Goal: Task Accomplishment & Management: Manage account settings

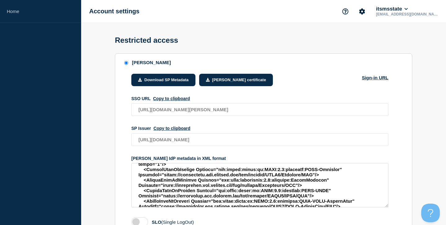
scroll to position [126, 0]
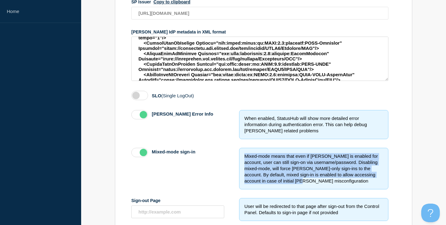
drag, startPoint x: 299, startPoint y: 186, endPoint x: 243, endPoint y: 164, distance: 60.3
click at [243, 164] on div "Mixed-mode means that even if SAML is enabled for account, user can still sign-…" at bounding box center [313, 168] width 149 height 41
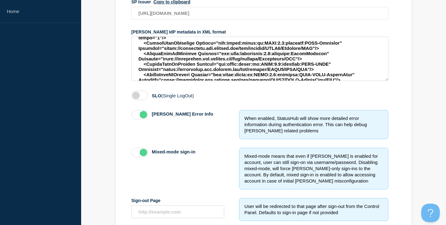
click at [243, 164] on div "Mixed-mode means that even if SAML is enabled for account, user can still sign-…" at bounding box center [313, 168] width 149 height 41
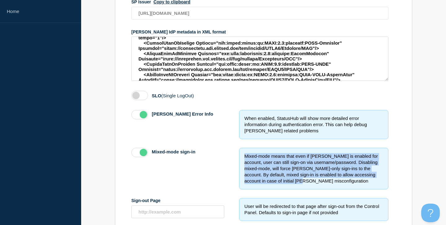
drag, startPoint x: 243, startPoint y: 163, endPoint x: 300, endPoint y: 188, distance: 62.2
click at [300, 188] on div "Mixed-mode means that even if SAML is enabled for account, user can still sign-…" at bounding box center [313, 168] width 149 height 41
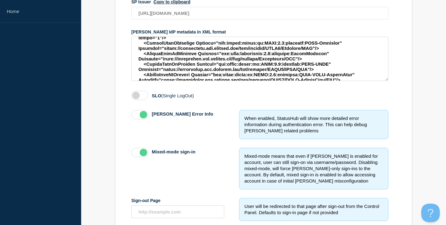
click at [300, 188] on div "Mixed-mode means that even if SAML is enabled for account, user can still sign-…" at bounding box center [313, 168] width 149 height 41
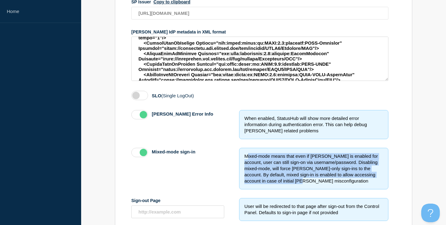
drag, startPoint x: 302, startPoint y: 188, endPoint x: 246, endPoint y: 163, distance: 61.0
click at [247, 163] on div "Mixed-mode means that even if SAML is enabled for account, user can still sign-…" at bounding box center [313, 168] width 149 height 41
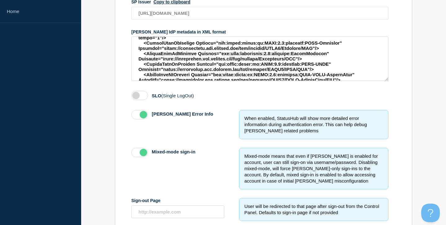
click at [246, 163] on div "Mixed-mode means that even if SAML is enabled for account, user can still sign-…" at bounding box center [313, 168] width 149 height 41
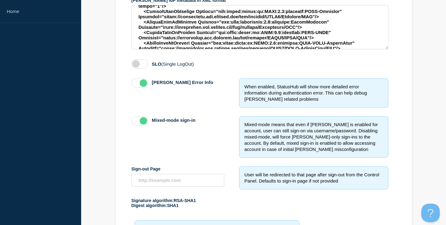
scroll to position [0, 0]
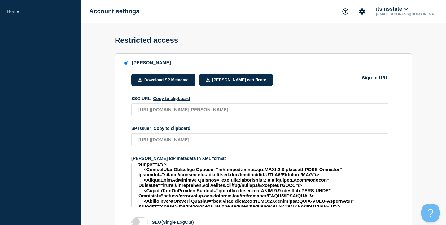
drag, startPoint x: 261, startPoint y: 100, endPoint x: 266, endPoint y: 99, distance: 4.4
click at [365, 10] on icon "Account settings" at bounding box center [362, 11] width 6 height 6
click at [388, 38] on link "Team Members" at bounding box center [390, 36] width 32 height 5
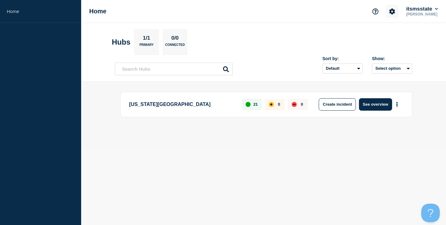
click at [394, 10] on button "Account settings" at bounding box center [391, 11] width 13 height 13
click at [389, 36] on link "Team Members" at bounding box center [392, 36] width 32 height 5
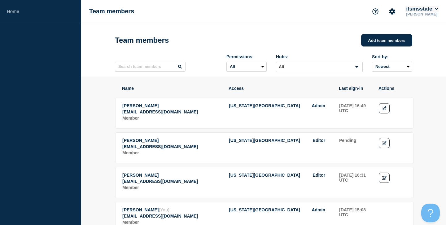
click at [420, 11] on button "itsmsstate" at bounding box center [422, 9] width 34 height 6
click at [422, 85] on button "Log out" at bounding box center [417, 82] width 15 height 5
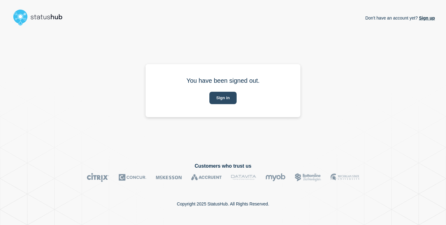
click at [230, 97] on button "Sign in" at bounding box center [222, 98] width 27 height 12
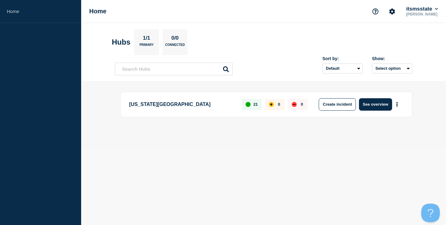
click at [425, 14] on p "James McWhirter" at bounding box center [422, 14] width 34 height 4
click at [435, 11] on icon at bounding box center [436, 9] width 3 height 4
click at [413, 85] on button "Log out" at bounding box center [417, 82] width 15 height 5
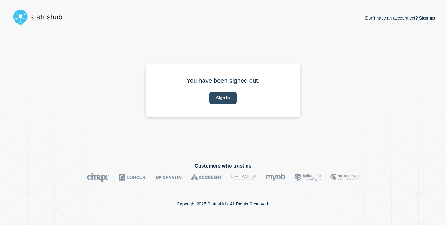
click at [223, 101] on button "Sign in" at bounding box center [222, 98] width 27 height 12
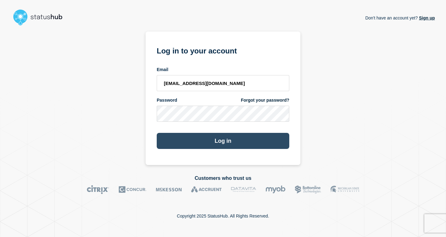
click at [248, 144] on button "Log in" at bounding box center [223, 141] width 133 height 16
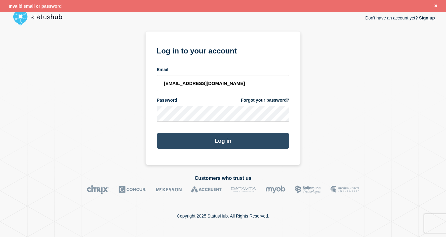
click at [247, 141] on button "Log in" at bounding box center [223, 141] width 133 height 16
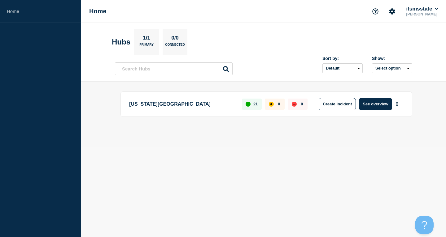
click at [424, 6] on div "itsmsstate James McWhirter" at bounding box center [404, 11] width 70 height 13
click at [423, 10] on button "itsmsstate" at bounding box center [422, 9] width 34 height 6
click at [392, 11] on icon "Account settings" at bounding box center [392, 11] width 6 height 6
click at [382, 41] on section "Account settings Team Members" at bounding box center [390, 33] width 50 height 27
click at [383, 37] on link "Team Members" at bounding box center [392, 36] width 32 height 5
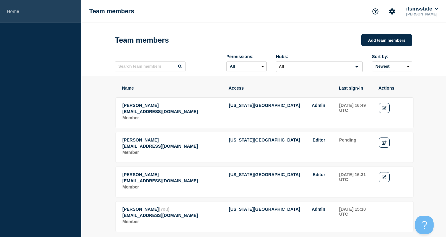
click at [20, 10] on link "Home" at bounding box center [40, 11] width 81 height 23
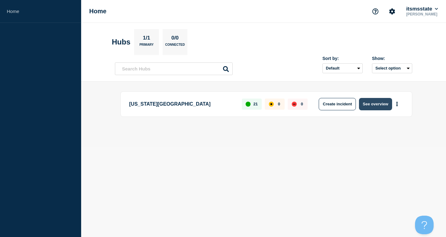
click at [373, 101] on button "See overview" at bounding box center [375, 104] width 33 height 12
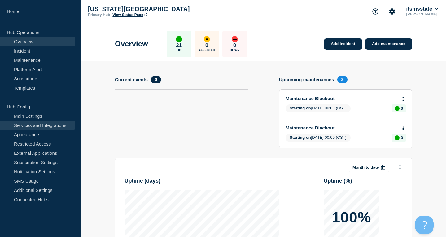
click at [56, 122] on link "Services and Integrations" at bounding box center [37, 125] width 75 height 9
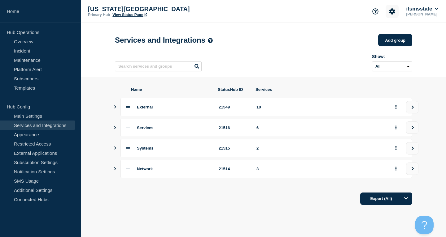
click at [389, 10] on icon "Account settings" at bounding box center [392, 11] width 6 height 6
click at [393, 11] on button "Account settings" at bounding box center [391, 11] width 13 height 13
click at [381, 38] on link "Team Members" at bounding box center [392, 36] width 32 height 5
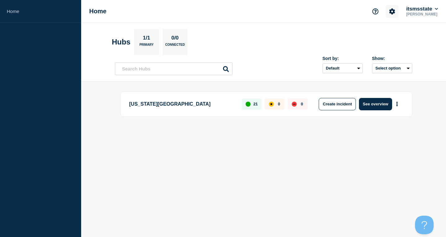
click at [389, 11] on icon "Account settings" at bounding box center [392, 11] width 6 height 6
click at [384, 37] on link "Team Members" at bounding box center [392, 36] width 32 height 5
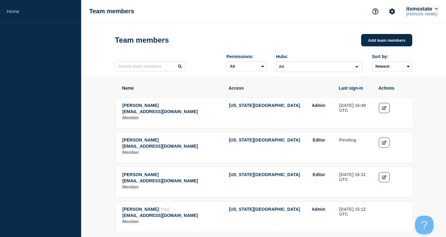
click at [429, 10] on button "itsmsstate" at bounding box center [422, 9] width 34 height 6
click at [430, 59] on link "User settings" at bounding box center [423, 58] width 27 height 5
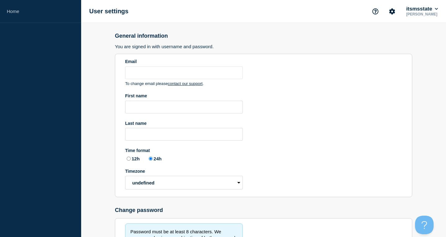
type input "jem1@msstate.edu"
type input "James"
type input "McWhirter"
radio input "true"
select select "hub"
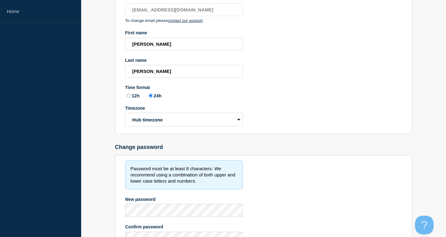
scroll to position [124, 0]
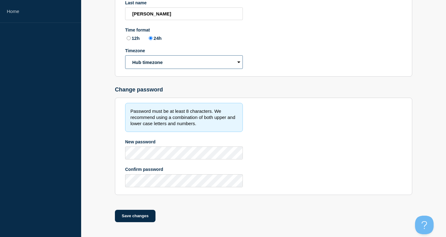
click at [125, 55] on select "Hub timezone Local timezone (UTC/GMT+00:00) UTC" at bounding box center [184, 62] width 118 height 14
click at [313, 58] on section "Email jem1@msstate.edu To change email please contact our support . First name …" at bounding box center [263, 5] width 297 height 144
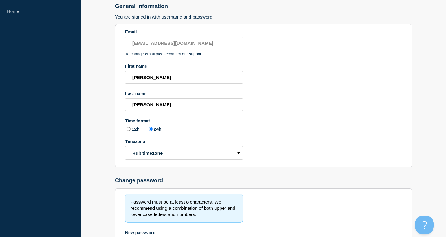
scroll to position [0, 0]
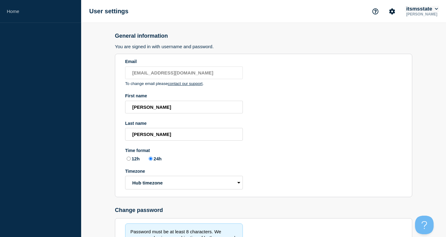
click at [430, 9] on button "itsmsstate" at bounding box center [422, 9] width 34 height 6
click at [420, 76] on link "API Key" at bounding box center [418, 74] width 17 height 5
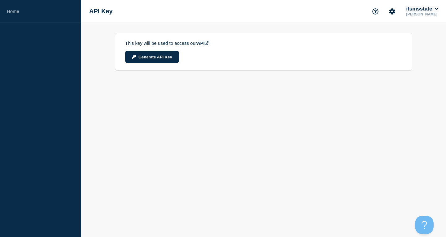
click at [425, 9] on button "itsmsstate" at bounding box center [422, 9] width 34 height 6
click at [423, 60] on link "User settings" at bounding box center [423, 58] width 27 height 5
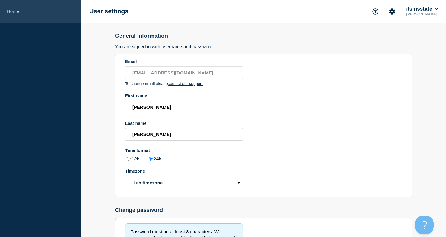
click at [27, 11] on link "Home" at bounding box center [40, 11] width 81 height 23
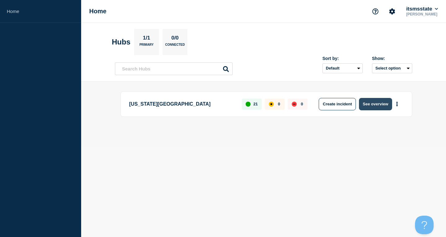
click at [381, 104] on button "See overview" at bounding box center [375, 104] width 33 height 12
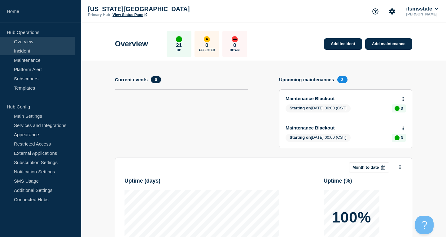
click at [37, 49] on link "Incident" at bounding box center [37, 50] width 75 height 9
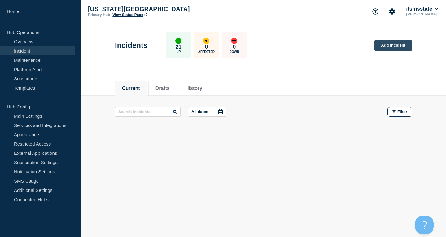
click at [389, 44] on link "Add incident" at bounding box center [393, 45] width 38 height 11
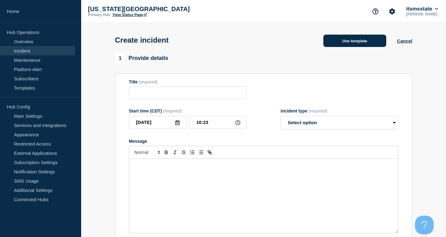
click at [354, 47] on button "Use template" at bounding box center [354, 41] width 63 height 12
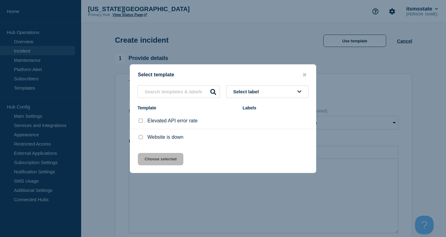
click at [140, 139] on input "Website is down checkbox" at bounding box center [141, 137] width 4 height 4
checkbox input "true"
click at [164, 159] on button "Choose selected" at bounding box center [161, 159] width 46 height 12
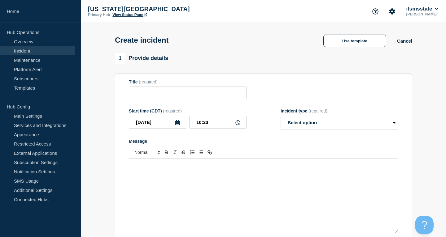
type input "Website is down"
select select "investigating"
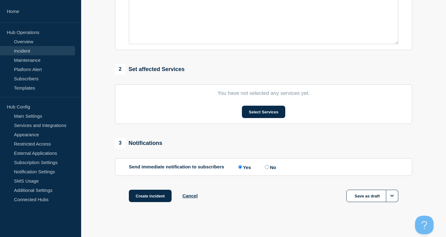
scroll to position [198, 0]
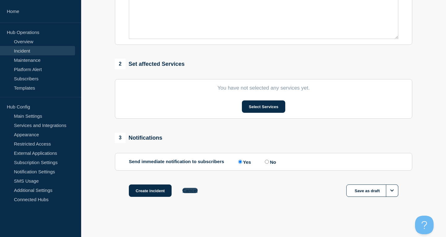
click at [189, 193] on button "Cancel" at bounding box center [189, 190] width 15 height 5
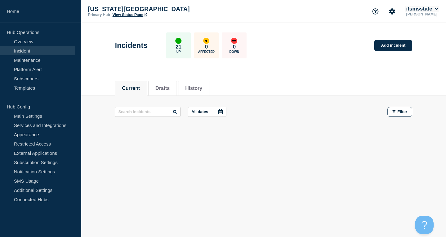
click at [437, 9] on icon at bounding box center [436, 9] width 3 height 2
click at [302, 80] on div "Current Drafts History" at bounding box center [263, 85] width 297 height 21
click at [131, 15] on link "View Status Page" at bounding box center [129, 15] width 34 height 4
click at [389, 11] on icon "Account settings" at bounding box center [392, 11] width 6 height 6
click at [379, 36] on link "Team Members" at bounding box center [392, 36] width 32 height 5
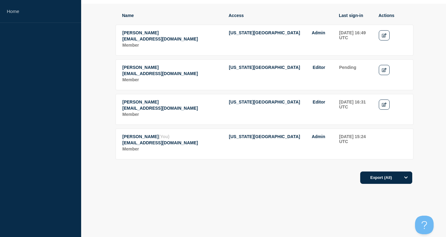
scroll to position [54, 0]
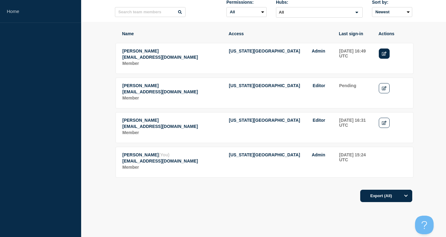
click at [383, 54] on icon "Edit" at bounding box center [384, 54] width 5 height 4
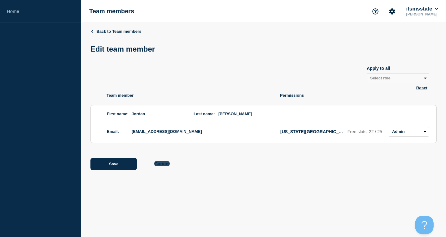
click at [161, 165] on button "Cancel" at bounding box center [161, 163] width 15 height 5
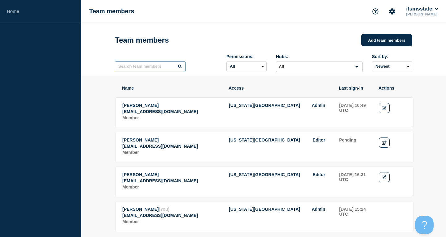
click at [180, 71] on input "text" at bounding box center [150, 67] width 71 height 10
click at [178, 68] on icon at bounding box center [180, 67] width 4 height 4
click at [372, 12] on icon "Support" at bounding box center [375, 11] width 6 height 6
click at [373, 47] on link "API Documentation" at bounding box center [376, 44] width 40 height 5
click at [411, 9] on button "itsmsstate" at bounding box center [422, 9] width 34 height 6
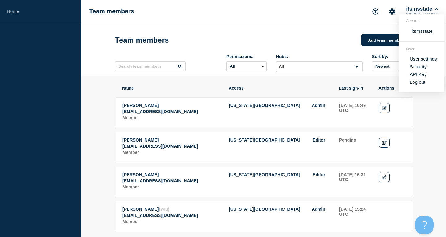
click at [427, 62] on link "User settings" at bounding box center [423, 58] width 27 height 5
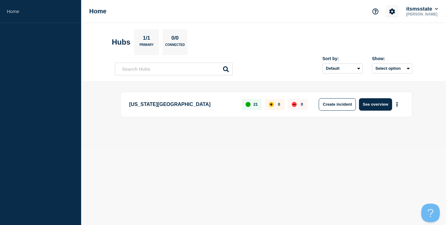
click at [389, 13] on icon "Account settings" at bounding box center [392, 11] width 6 height 6
click at [385, 38] on link "Team Members" at bounding box center [392, 36] width 32 height 5
click at [390, 13] on icon "Account settings" at bounding box center [392, 11] width 6 height 6
click at [383, 38] on link "Team Members" at bounding box center [392, 36] width 32 height 5
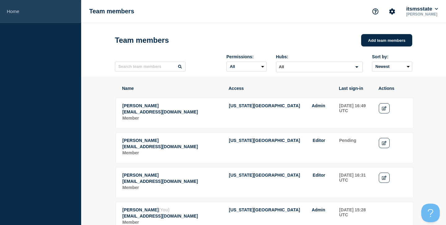
click at [23, 10] on link "Home" at bounding box center [40, 11] width 81 height 23
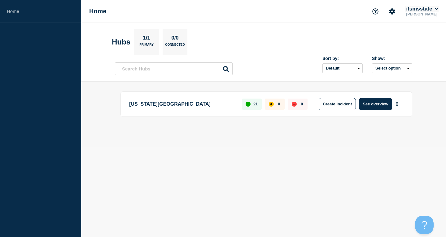
click at [416, 11] on button "itsmsstate" at bounding box center [422, 9] width 34 height 6
click at [416, 60] on link "User settings" at bounding box center [423, 58] width 27 height 5
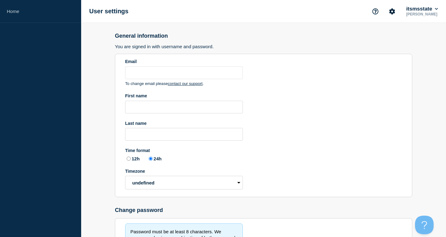
type input "[EMAIL_ADDRESS][DOMAIN_NAME]"
type input "[PERSON_NAME]"
radio input "true"
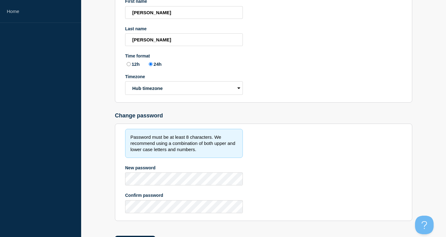
scroll to position [124, 0]
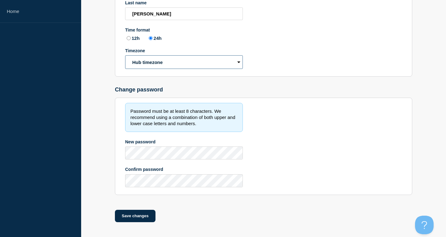
click at [125, 55] on select "Hub timezone Local timezone (UTC/GMT+00:00) UTC" at bounding box center [184, 62] width 118 height 14
select select "local"
click option "Local timezone" at bounding box center [0, 0] width 0 height 0
click at [135, 218] on button "Save changes" at bounding box center [135, 216] width 41 height 12
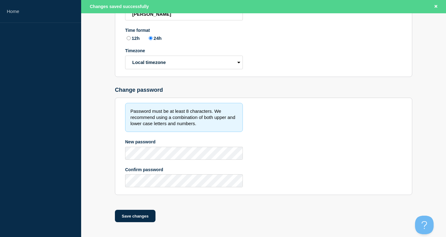
scroll to position [0, 0]
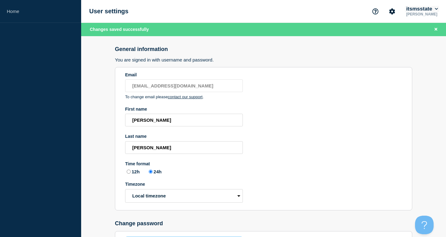
click at [423, 7] on button "itsmsstate" at bounding box center [422, 9] width 34 height 6
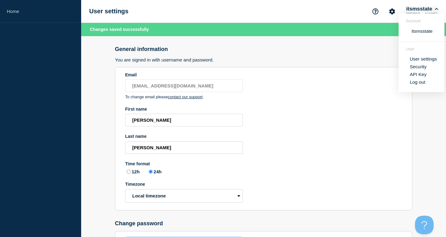
click at [423, 7] on button "itsmsstate" at bounding box center [422, 9] width 34 height 6
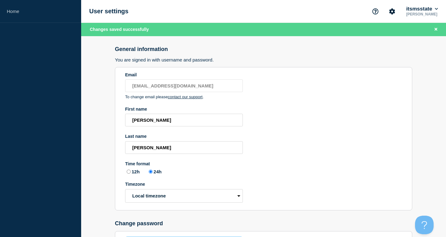
click at [416, 12] on p "[PERSON_NAME]" at bounding box center [422, 14] width 34 height 4
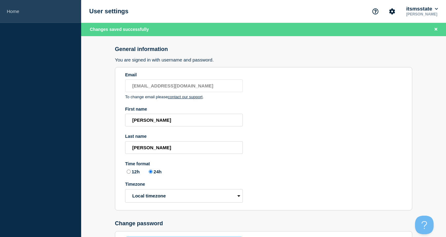
click at [15, 13] on link "Home" at bounding box center [40, 11] width 81 height 23
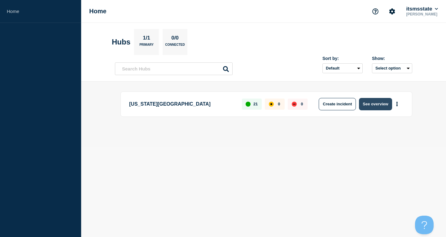
click at [376, 102] on button "See overview" at bounding box center [375, 104] width 33 height 12
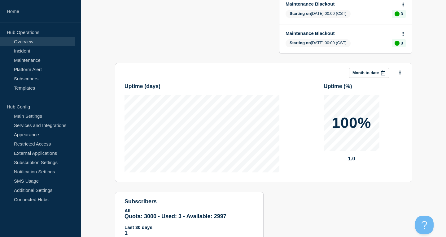
scroll to position [121, 0]
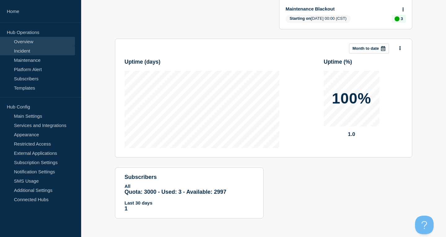
click at [43, 52] on link "Incident" at bounding box center [37, 50] width 75 height 9
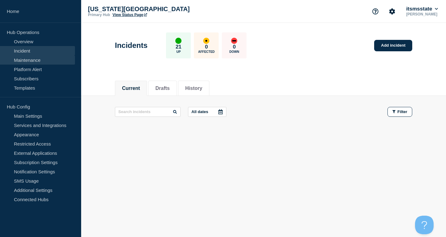
click at [42, 58] on link "Maintenance" at bounding box center [37, 59] width 75 height 9
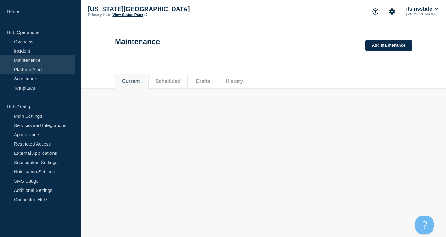
click at [43, 71] on link "Platform Alert" at bounding box center [37, 69] width 75 height 9
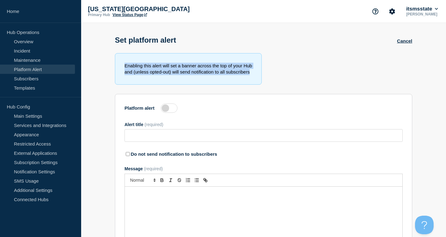
drag, startPoint x: 257, startPoint y: 76, endPoint x: 114, endPoint y: 65, distance: 143.1
click at [114, 65] on section "Enabling this alert will set a banner across the top of your Hub and (unless op…" at bounding box center [263, 173] width 365 height 240
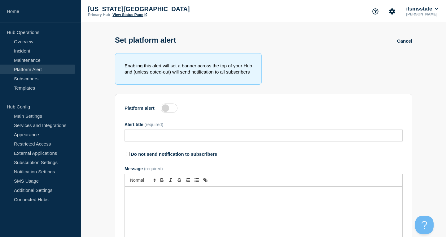
click at [114, 65] on section "Enabling this alert will set a banner across the top of your Hub and (unless op…" at bounding box center [263, 173] width 365 height 240
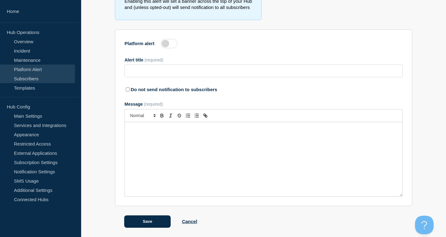
click at [52, 76] on link "Subscribers" at bounding box center [37, 78] width 75 height 9
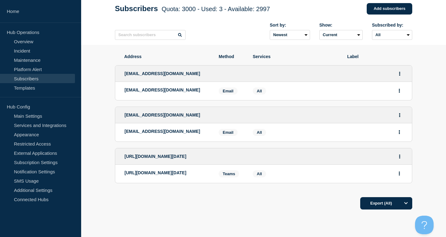
scroll to position [63, 0]
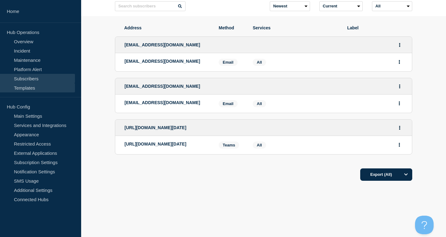
click at [39, 89] on link "Templates" at bounding box center [37, 87] width 75 height 9
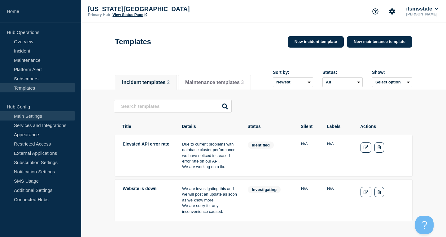
click at [37, 115] on link "Main Settings" at bounding box center [37, 115] width 75 height 9
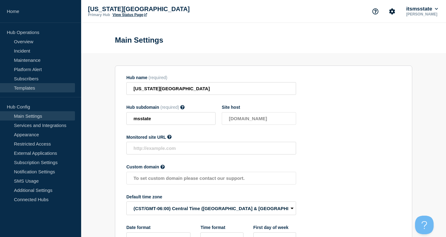
click at [37, 86] on link "Templates" at bounding box center [37, 87] width 75 height 9
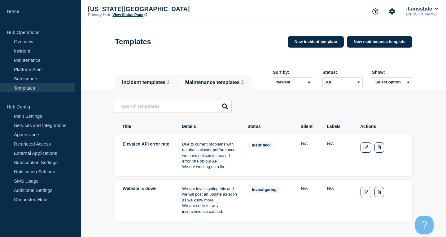
click at [211, 75] on li "Maintenance templates 3" at bounding box center [214, 82] width 73 height 15
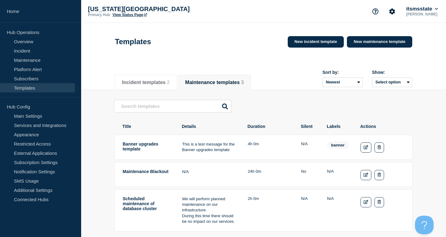
scroll to position [32, 0]
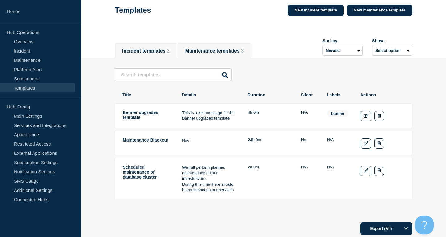
click at [127, 47] on li "Incident templates 2" at bounding box center [146, 50] width 62 height 15
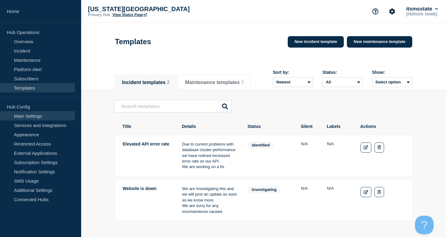
click at [34, 116] on link "Main Settings" at bounding box center [37, 115] width 75 height 9
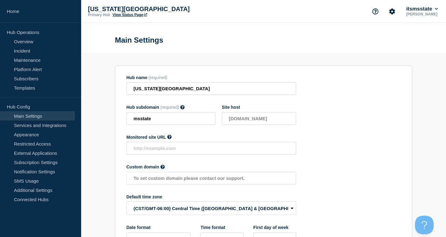
scroll to position [54, 0]
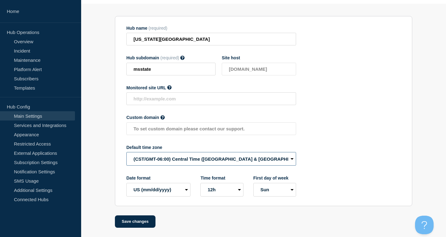
click at [126, 152] on select "(SDT/GMT-11:00) American Samoa (SST/GMT-11:00) International Date Line West (SS…" at bounding box center [211, 159] width 170 height 14
click at [351, 132] on section "Hub name (required) Mississippi State University Hub subdomain (required) Must …" at bounding box center [263, 111] width 297 height 190
click at [53, 125] on link "Services and Integrations" at bounding box center [37, 125] width 75 height 9
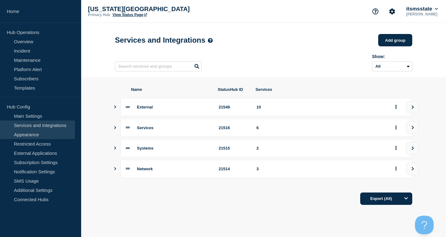
click at [46, 136] on link "Appearance" at bounding box center [37, 134] width 75 height 9
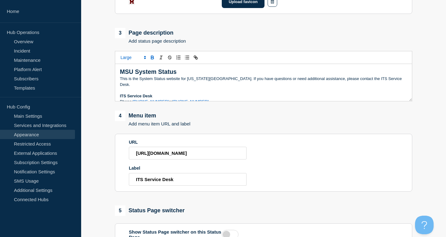
scroll to position [369, 0]
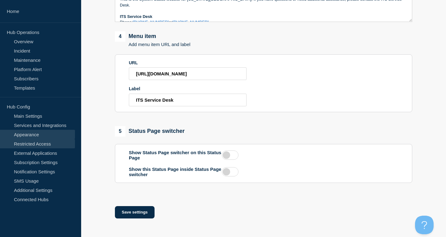
click at [51, 143] on link "Restricted Access" at bounding box center [37, 143] width 75 height 9
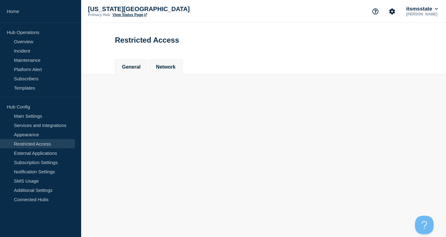
click at [173, 69] on button "Network" at bounding box center [166, 67] width 20 height 6
click at [136, 68] on button "General" at bounding box center [131, 67] width 19 height 6
click at [42, 149] on link "External Applications" at bounding box center [37, 153] width 75 height 9
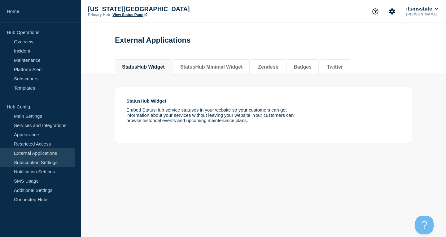
click at [43, 160] on link "Subscription Settings" at bounding box center [37, 162] width 75 height 9
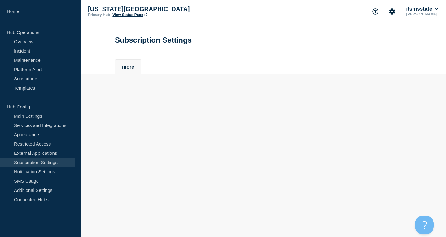
click at [133, 69] on button "more" at bounding box center [128, 67] width 12 height 6
click at [50, 170] on link "Notification Settings" at bounding box center [37, 171] width 75 height 9
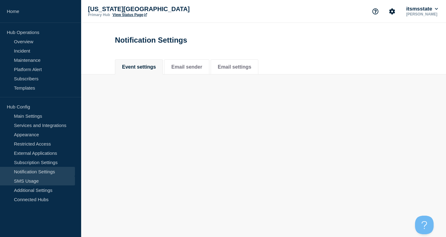
click at [41, 179] on link "SMS Usage" at bounding box center [37, 180] width 75 height 9
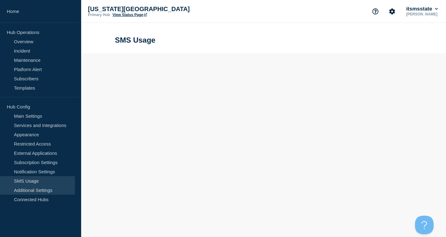
click at [42, 189] on link "Additional Settings" at bounding box center [37, 190] width 75 height 9
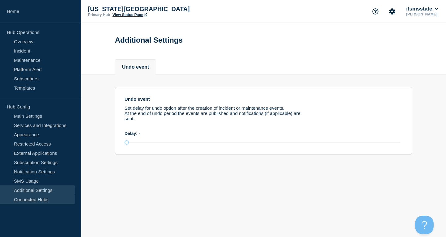
click at [39, 199] on link "Connected Hubs" at bounding box center [37, 199] width 75 height 9
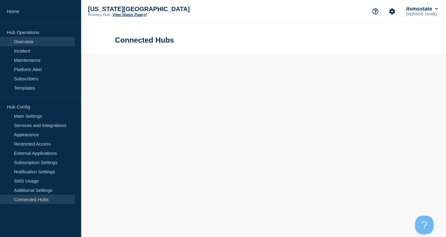
click at [38, 39] on link "Overview" at bounding box center [37, 41] width 75 height 9
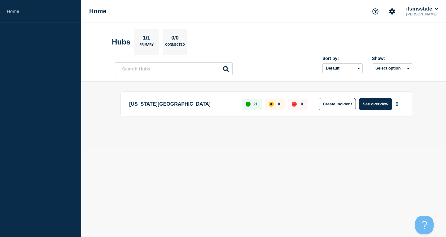
click at [416, 13] on p "[PERSON_NAME]" at bounding box center [422, 14] width 34 height 4
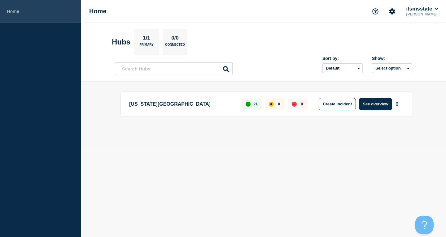
click at [20, 13] on link "Home" at bounding box center [40, 11] width 81 height 23
click at [37, 13] on link "Home" at bounding box center [40, 11] width 81 height 23
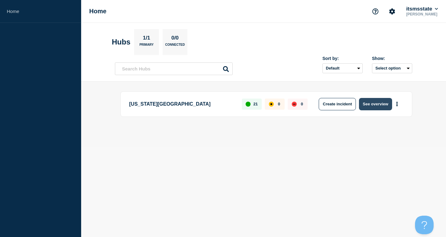
click at [366, 105] on button "See overview" at bounding box center [375, 104] width 33 height 12
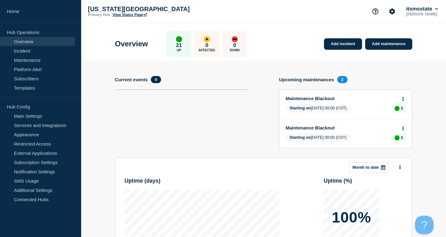
click at [299, 205] on div "Uptime ( days ) Uptime ( % ) 100% 1.0" at bounding box center [263, 220] width 278 height 95
click at [392, 11] on icon "Account settings" at bounding box center [392, 11] width 6 height 6
click at [389, 39] on link "Team Members" at bounding box center [392, 36] width 32 height 5
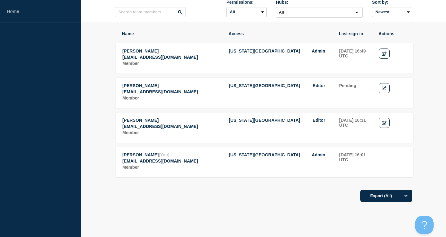
scroll to position [23, 0]
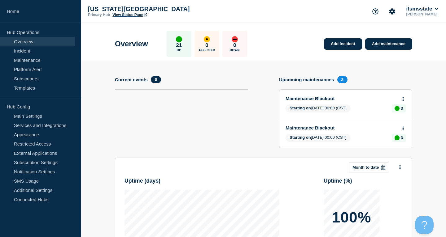
drag, startPoint x: 42, startPoint y: 83, endPoint x: 34, endPoint y: 93, distance: 13.0
click at [42, 83] on link "Subscribers" at bounding box center [37, 78] width 75 height 9
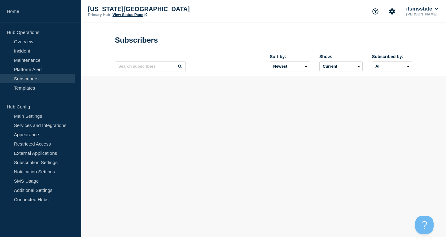
click at [34, 93] on li "Hub Operations Overview Incident Maintenance Platform Alert Subscribers Templat…" at bounding box center [40, 63] width 81 height 70
click at [34, 89] on link "Templates" at bounding box center [37, 87] width 75 height 9
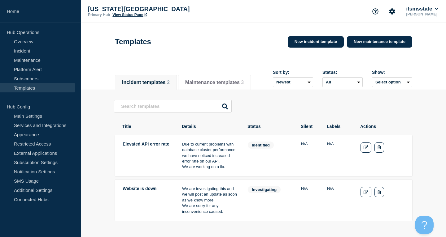
scroll to position [32, 0]
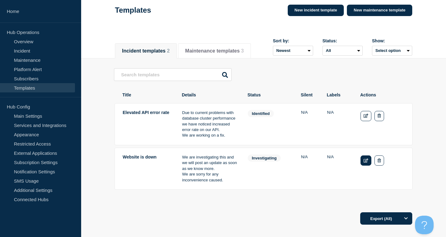
click at [365, 163] on icon "Edit" at bounding box center [365, 161] width 5 height 4
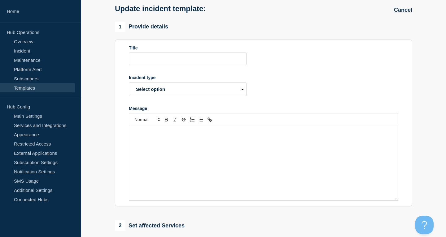
type input "Website is down"
select select "investigating"
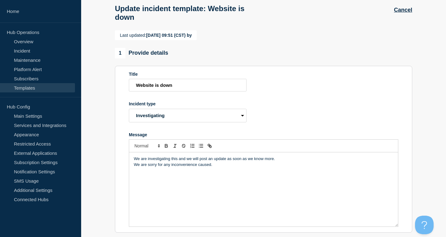
scroll to position [63, 0]
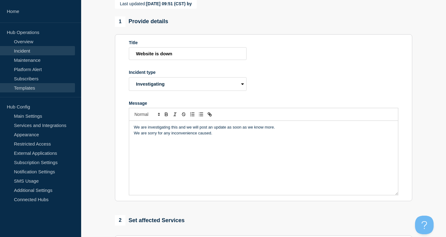
click at [42, 50] on link "Incident" at bounding box center [37, 50] width 75 height 9
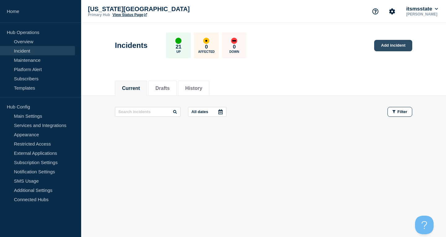
click at [396, 48] on link "Add incident" at bounding box center [393, 45] width 38 height 11
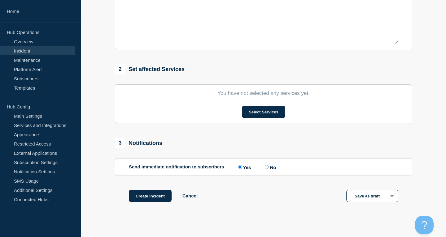
scroll to position [198, 0]
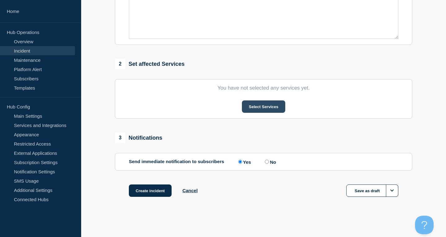
click at [282, 110] on button "Select Services" at bounding box center [263, 107] width 43 height 12
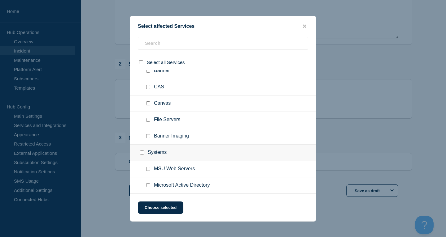
scroll to position [287, 0]
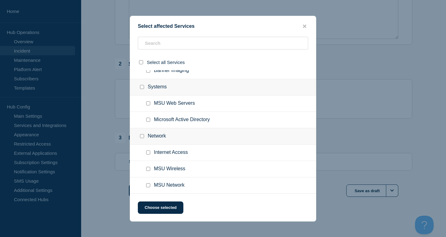
click at [148, 186] on input "MSU Network checkbox" at bounding box center [148, 186] width 4 height 4
checkbox input "true"
click at [160, 210] on button "Choose selected" at bounding box center [161, 208] width 46 height 12
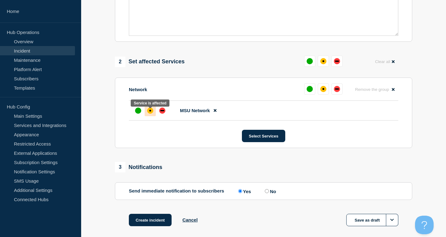
click at [149, 112] on div "affected" at bounding box center [150, 111] width 6 height 6
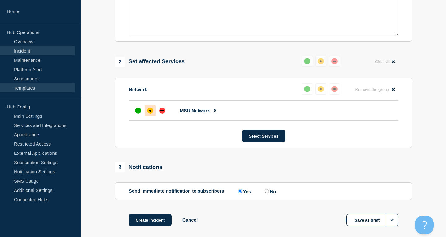
click at [40, 89] on link "Templates" at bounding box center [37, 87] width 75 height 9
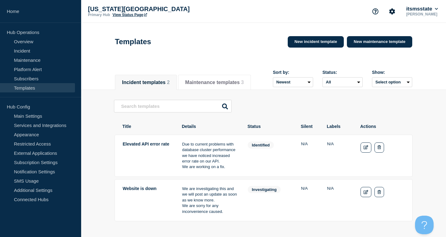
scroll to position [63, 0]
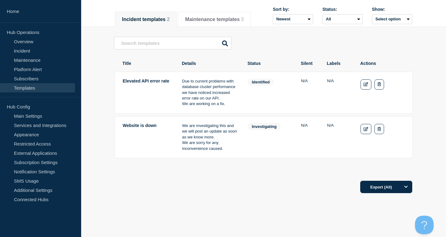
click at [146, 130] on td "Website is down" at bounding box center [147, 137] width 50 height 29
click at [362, 128] on link "Edit" at bounding box center [365, 129] width 11 height 10
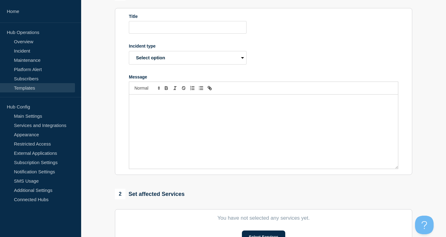
type input "Website is down"
select select "investigating"
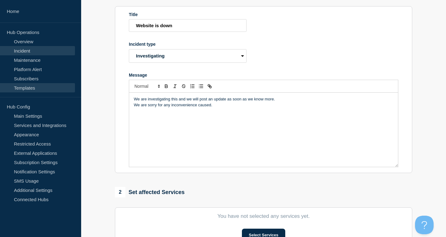
click at [30, 53] on link "Incident" at bounding box center [37, 50] width 75 height 9
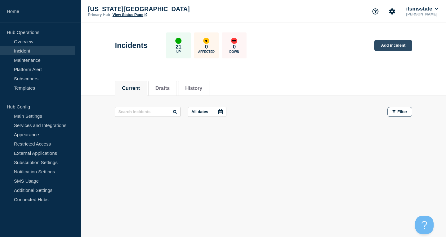
click at [391, 47] on link "Add incident" at bounding box center [393, 45] width 38 height 11
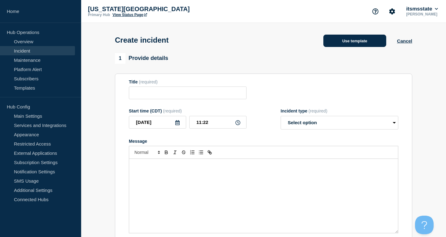
click at [340, 43] on button "Use template" at bounding box center [354, 41] width 63 height 12
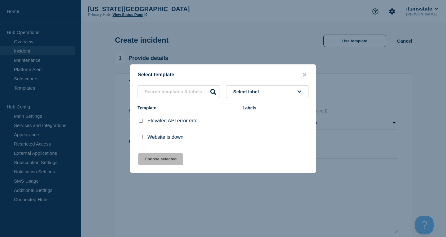
click at [139, 137] on input "Website is down checkbox" at bounding box center [141, 137] width 4 height 4
checkbox input "true"
click at [150, 158] on button "Choose selected" at bounding box center [161, 159] width 46 height 12
type input "Website is down"
select select "investigating"
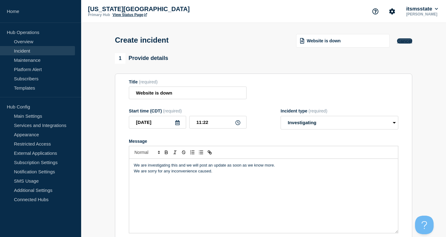
click at [405, 41] on button "Cancel" at bounding box center [404, 40] width 15 height 5
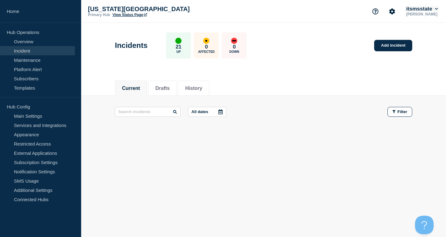
click at [425, 9] on button "itsmsstate" at bounding box center [422, 9] width 34 height 6
click at [417, 85] on button "Log out" at bounding box center [417, 82] width 15 height 5
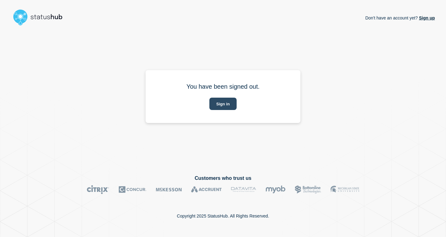
click at [224, 106] on button "Sign in" at bounding box center [222, 104] width 27 height 12
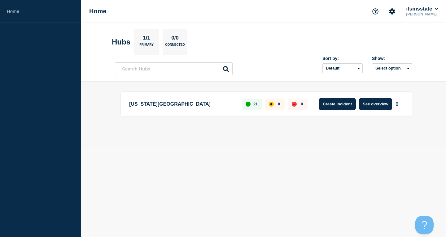
click at [340, 108] on button "Create incident" at bounding box center [337, 104] width 37 height 12
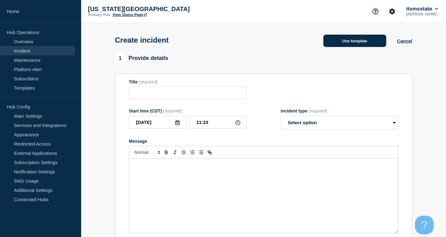
click at [343, 41] on button "Use template" at bounding box center [354, 41] width 63 height 12
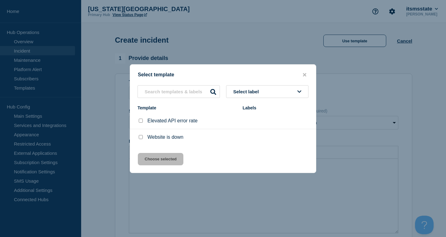
click at [139, 138] on input "Website is down checkbox" at bounding box center [141, 137] width 4 height 4
checkbox input "true"
click at [155, 161] on button "Choose selected" at bounding box center [161, 159] width 46 height 12
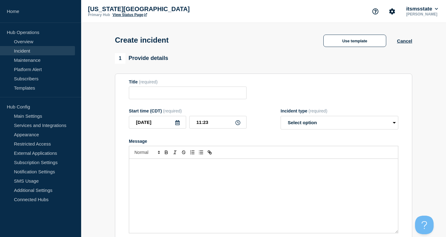
type input "Website is down"
select select "investigating"
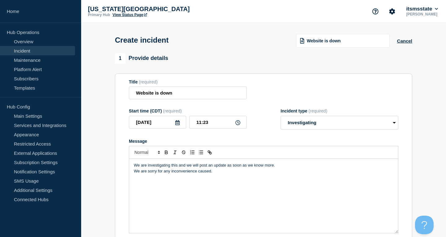
scroll to position [32, 0]
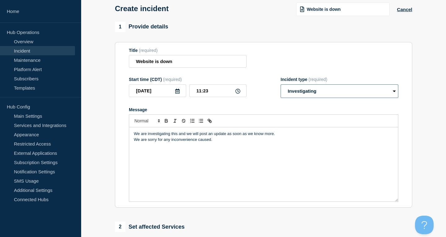
click at [280, 85] on select "Select option Investigating Identified Monitoring" at bounding box center [339, 92] width 118 height 14
click at [279, 57] on div "Title (required) Website is down" at bounding box center [263, 58] width 269 height 20
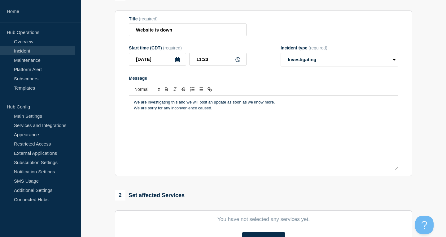
scroll to position [158, 0]
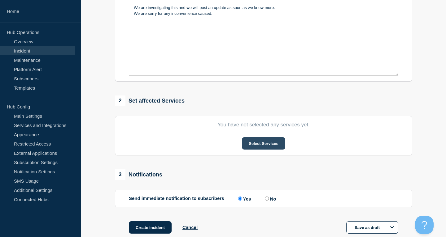
click at [270, 150] on button "Select Services" at bounding box center [263, 143] width 43 height 12
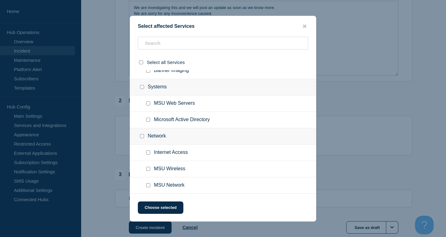
scroll to position [198, 0]
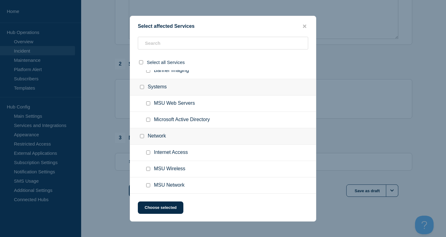
click at [147, 187] on input "MSU Network checkbox" at bounding box center [148, 186] width 4 height 4
checkbox input "true"
click at [159, 209] on button "Choose selected" at bounding box center [161, 208] width 46 height 12
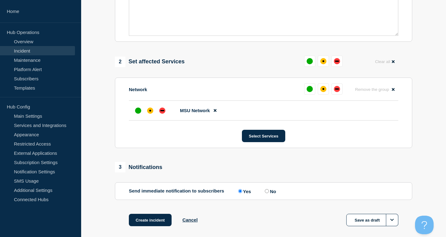
scroll to position [287, 0]
click at [150, 112] on div "affected" at bounding box center [150, 111] width 2 height 2
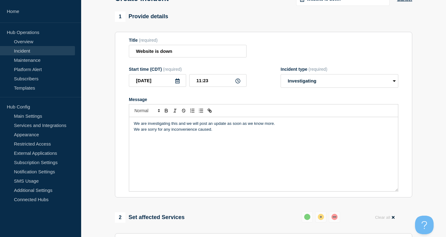
scroll to position [0, 0]
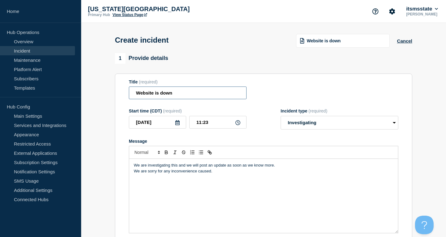
drag, startPoint x: 184, startPoint y: 97, endPoint x: 139, endPoint y: 89, distance: 46.2
click at [141, 90] on input "Website is down" at bounding box center [188, 93] width 118 height 13
click at [214, 144] on div "Message" at bounding box center [263, 141] width 269 height 5
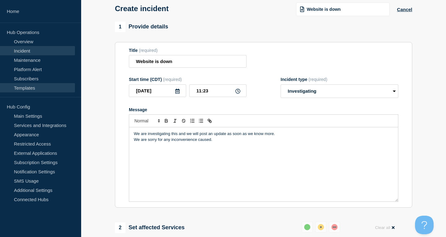
click at [30, 90] on link "Templates" at bounding box center [37, 87] width 75 height 9
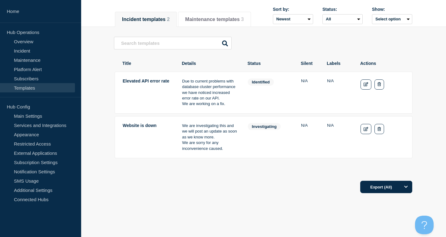
scroll to position [32, 0]
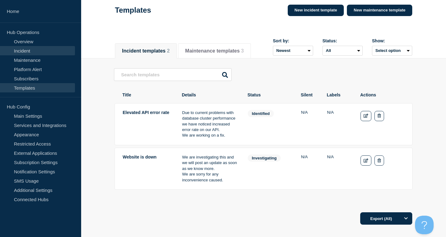
click at [41, 48] on link "Incident" at bounding box center [37, 50] width 75 height 9
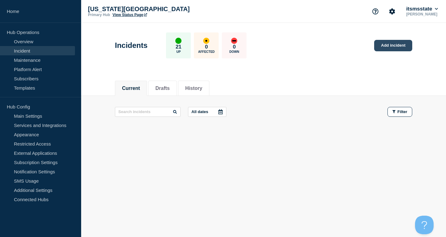
click at [383, 46] on link "Add incident" at bounding box center [393, 45] width 38 height 11
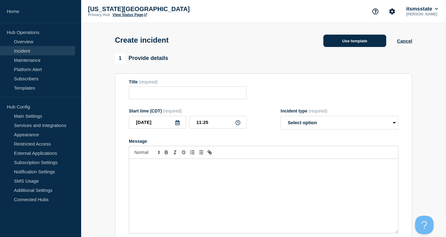
click at [360, 44] on button "Use template" at bounding box center [354, 41] width 63 height 12
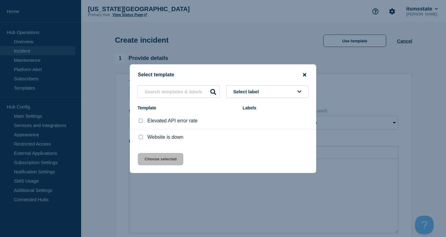
click at [307, 73] on button "close button" at bounding box center [304, 75] width 7 height 6
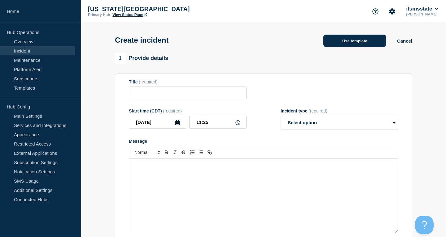
click at [341, 42] on button "Use template" at bounding box center [354, 41] width 63 height 12
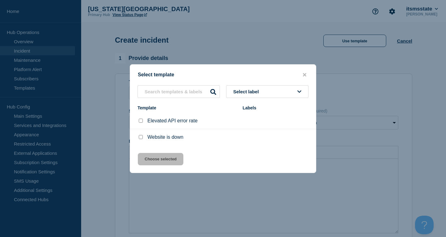
click at [142, 138] on input "Website is down checkbox" at bounding box center [141, 137] width 4 height 4
checkbox input "true"
click at [159, 162] on button "Choose selected" at bounding box center [161, 159] width 46 height 12
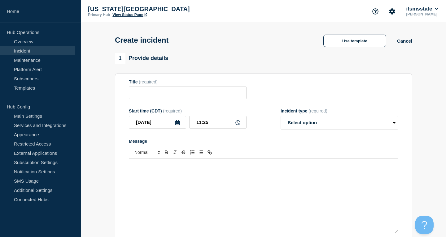
type input "Website is down"
select select "investigating"
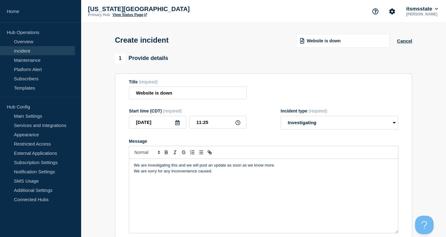
click at [99, 110] on section "1 Provide details Title (required) Website is down Start time (CDT) (required) …" at bounding box center [263, 230] width 365 height 354
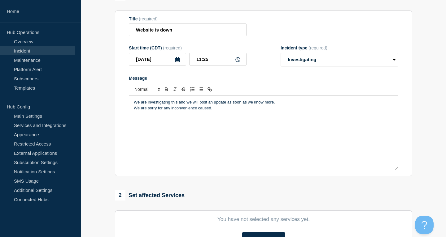
scroll to position [95, 0]
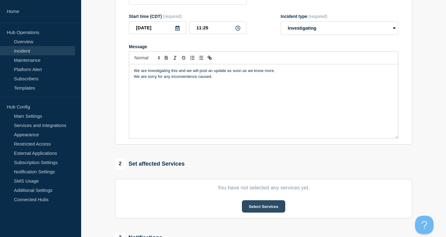
click at [262, 212] on button "Select Services" at bounding box center [263, 207] width 43 height 12
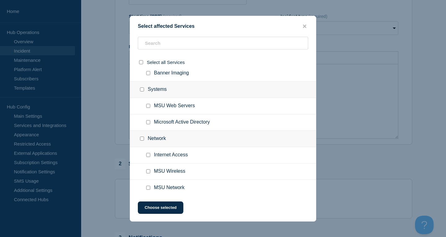
scroll to position [287, 0]
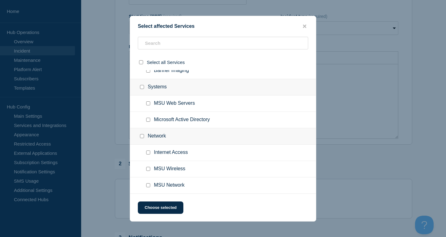
click at [148, 186] on input "MSU Network checkbox" at bounding box center [148, 186] width 4 height 4
checkbox input "true"
click at [152, 212] on button "Choose selected" at bounding box center [161, 208] width 46 height 12
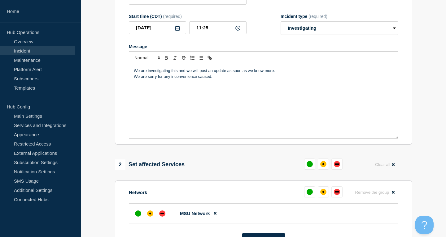
scroll to position [63, 0]
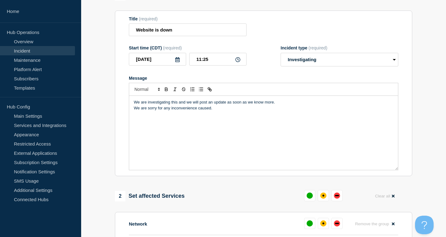
drag, startPoint x: 241, startPoint y: 113, endPoint x: 90, endPoint y: 93, distance: 152.1
click at [129, 96] on div "We are investigating this and we will post an update as soon as we know more. W…" at bounding box center [263, 133] width 269 height 74
click at [225, 118] on div "We are investigating this and we will post an update as soon as we know more. W…" at bounding box center [263, 133] width 269 height 74
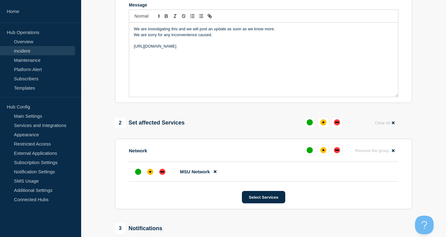
scroll to position [10, 0]
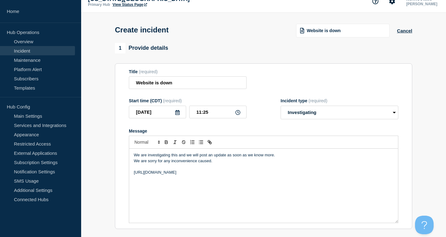
drag, startPoint x: 180, startPoint y: 176, endPoint x: 115, endPoint y: 175, distance: 64.4
click at [129, 175] on div "We are investigating this and we will post an update as soon as we know more. W…" at bounding box center [263, 186] width 269 height 74
click at [208, 145] on icon "Toggle link" at bounding box center [210, 143] width 6 height 6
type input "[URL][DOMAIN_NAME]"
click at [195, 186] on link at bounding box center [193, 184] width 14 height 5
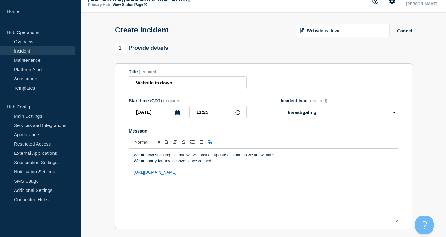
click at [228, 191] on div "We are investigating this and we will post an update as soon as we know more. W…" at bounding box center [263, 186] width 269 height 74
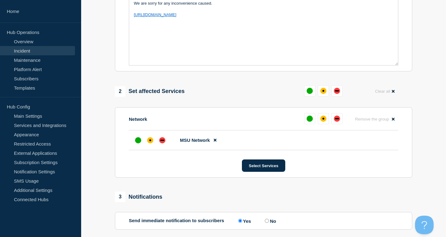
scroll to position [200, 0]
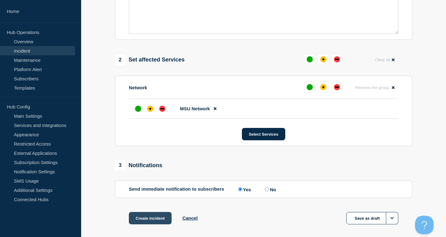
click at [153, 224] on button "Create incident" at bounding box center [150, 218] width 43 height 12
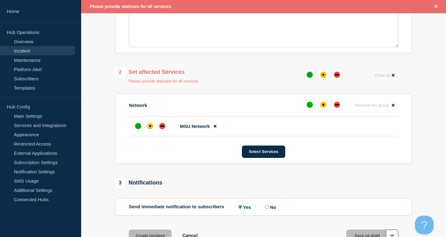
scroll to position [213, 0]
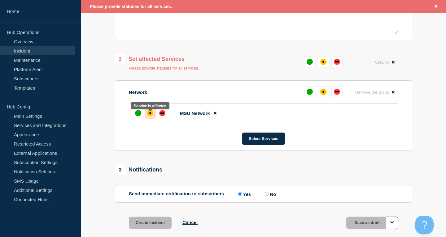
click at [149, 116] on div "affected" at bounding box center [150, 113] width 6 height 6
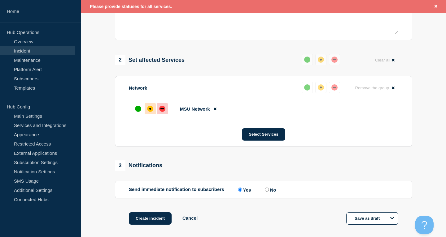
click at [159, 113] on div at bounding box center [162, 108] width 11 height 11
click at [153, 222] on button "Create incident" at bounding box center [150, 219] width 43 height 12
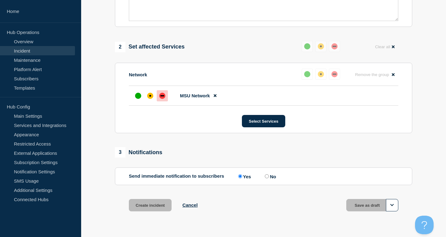
scroll to position [200, 0]
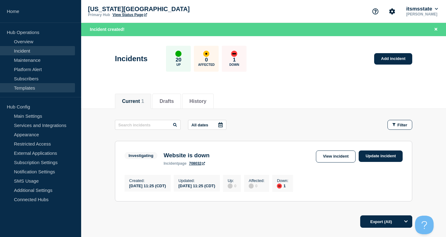
click at [37, 90] on link "Templates" at bounding box center [37, 87] width 75 height 9
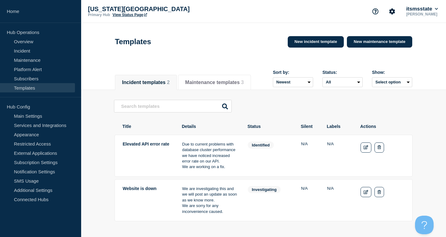
click at [153, 125] on tr "Title Details Status Silent Labels Actions" at bounding box center [264, 124] width 298 height 13
click at [300, 43] on link "New incident template" at bounding box center [316, 41] width 56 height 11
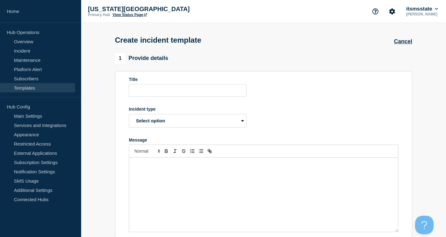
click at [208, 100] on form "Title Incident type Select option Investigating Identified Monitoring Resolved …" at bounding box center [263, 155] width 269 height 156
click at [207, 96] on input "Title" at bounding box center [188, 90] width 118 height 13
type input "Example Template"
select select "investigating"
click option "Investigating" at bounding box center [0, 0] width 0 height 0
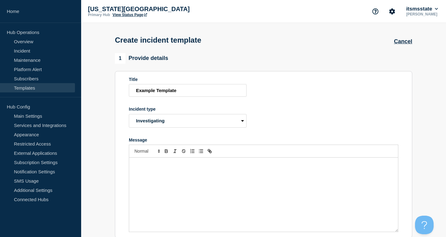
click at [187, 183] on div "Message" at bounding box center [263, 195] width 269 height 74
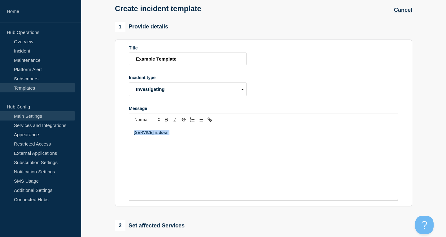
drag, startPoint x: 221, startPoint y: 150, endPoint x: 19, endPoint y: 115, distance: 205.3
click at [129, 126] on div "[SERVICE] is down." at bounding box center [263, 163] width 269 height 74
copy p "[SERVICE] is down."
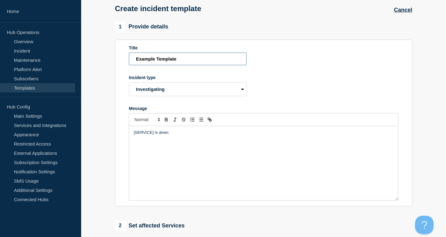
drag, startPoint x: 194, startPoint y: 58, endPoint x: 45, endPoint y: 58, distance: 149.2
click at [129, 58] on input "Example Template" at bounding box center [188, 59] width 118 height 13
paste input "[SERVICE] is down."
type input "[SERVICE] is down."
click at [102, 62] on section "1 Provide details Title [SERVICE] is down. Incident type Select option Investig…" at bounding box center [263, 215] width 365 height 387
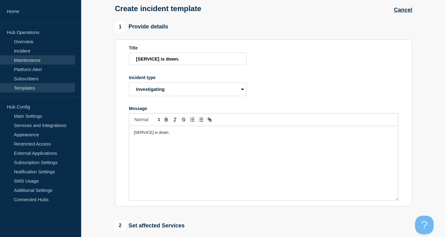
click at [32, 58] on link "Maintenance" at bounding box center [37, 59] width 75 height 9
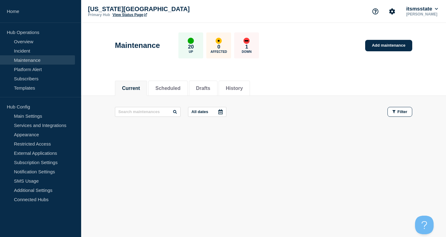
click at [204, 113] on button "All dates" at bounding box center [207, 112] width 38 height 10
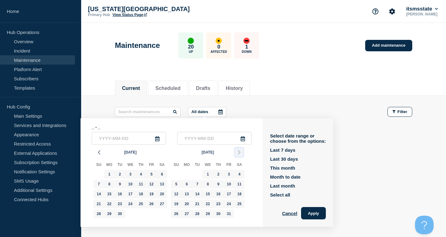
click at [240, 155] on icon "button" at bounding box center [238, 152] width 7 height 7
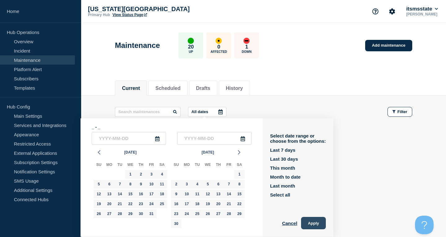
click at [316, 225] on button "Apply" at bounding box center [313, 223] width 25 height 12
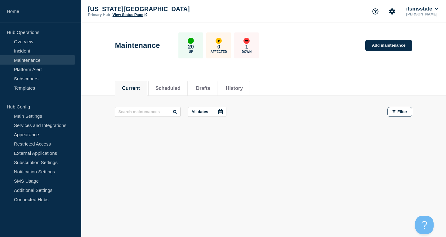
click at [210, 115] on button "All dates" at bounding box center [207, 112] width 38 height 10
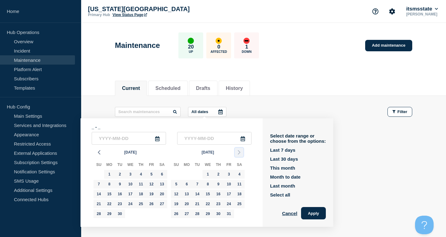
click at [237, 154] on icon "button" at bounding box center [238, 152] width 7 height 7
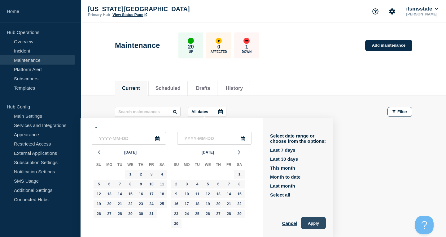
click at [308, 222] on button "Apply" at bounding box center [313, 223] width 25 height 12
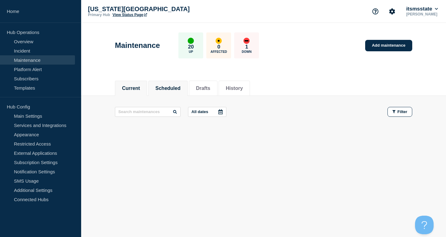
click at [177, 90] on button "Scheduled" at bounding box center [167, 89] width 25 height 6
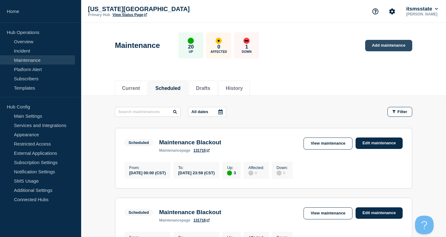
click at [389, 45] on link "Add maintenance" at bounding box center [388, 45] width 47 height 11
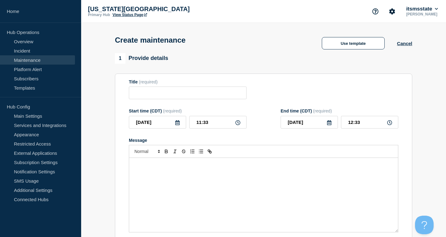
checkbox input "true"
click at [400, 46] on button "Cancel" at bounding box center [404, 43] width 15 height 5
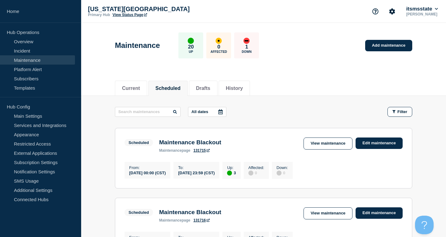
click at [174, 87] on button "Scheduled" at bounding box center [167, 89] width 25 height 6
drag, startPoint x: 237, startPoint y: 144, endPoint x: 153, endPoint y: 142, distance: 84.9
click at [153, 142] on div "Scheduled Maintenance Blackout maintenance page 131715 View maintenance Edit ma…" at bounding box center [263, 145] width 278 height 15
click at [384, 46] on link "Add maintenance" at bounding box center [388, 45] width 47 height 11
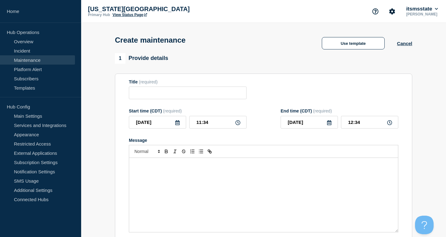
checkbox input "true"
click at [202, 50] on div "Create maintenance Use template Cancel" at bounding box center [263, 38] width 311 height 30
click at [216, 50] on div "Create maintenance Use template Cancel" at bounding box center [263, 38] width 311 height 30
click at [209, 45] on div "Create maintenance Use template Cancel" at bounding box center [263, 38] width 311 height 30
click at [407, 46] on button "Cancel" at bounding box center [404, 43] width 15 height 5
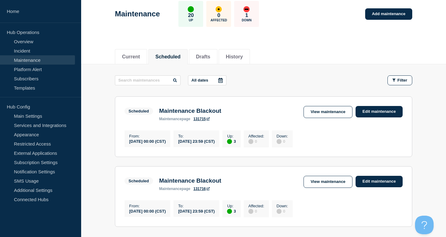
scroll to position [63, 0]
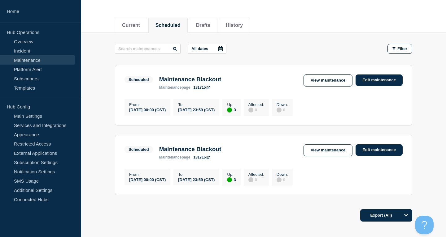
click at [215, 219] on div "Export (All)" at bounding box center [263, 214] width 297 height 18
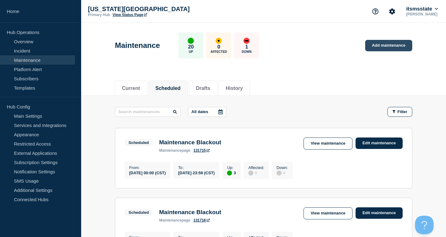
click at [392, 46] on link "Add maintenance" at bounding box center [388, 45] width 47 height 11
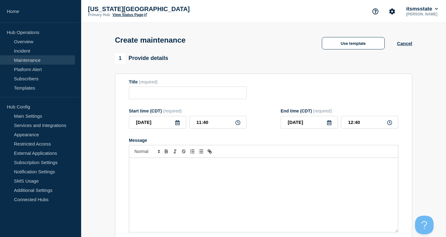
checkbox input "true"
click at [329, 128] on input "[DATE]" at bounding box center [308, 122] width 57 height 13
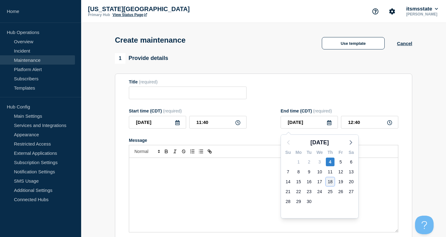
click at [331, 184] on div "18" at bounding box center [330, 182] width 9 height 9
type input "[DATE]"
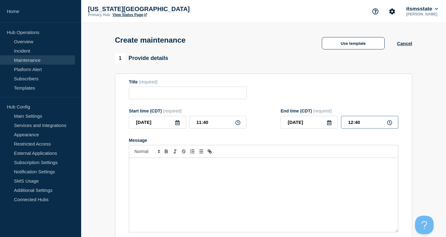
drag, startPoint x: 343, startPoint y: 125, endPoint x: 333, endPoint y: 126, distance: 10.2
click at [341, 126] on input "12:40" at bounding box center [369, 122] width 57 height 13
type input "22:00"
click at [194, 95] on input "Title" at bounding box center [188, 93] width 118 height 13
type input "OS Patching"
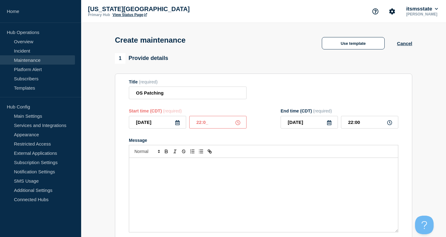
type input "22:00"
type input "[DATE]"
type input "08:20"
type input "[DATE]"
type input "06:00"
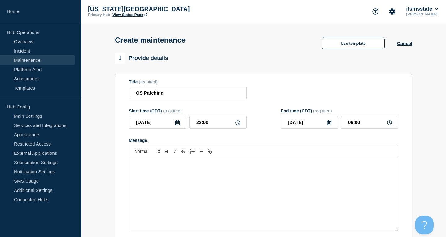
click at [250, 178] on div "Message" at bounding box center [263, 195] width 269 height 74
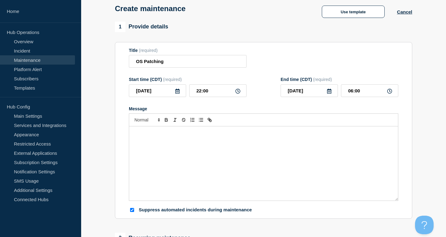
click at [178, 93] on icon at bounding box center [177, 91] width 5 height 5
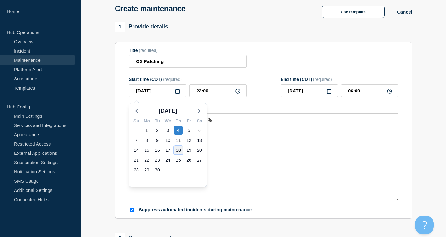
click at [179, 153] on div "18" at bounding box center [178, 150] width 9 height 9
type input "[DATE]"
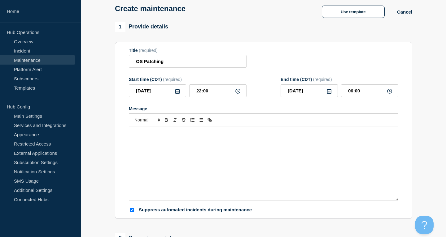
click at [329, 94] on icon at bounding box center [329, 91] width 5 height 5
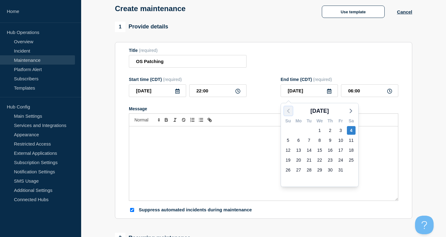
click at [289, 111] on icon "button" at bounding box center [288, 110] width 7 height 7
click at [339, 151] on div "19" at bounding box center [340, 150] width 9 height 9
type input "[DATE]"
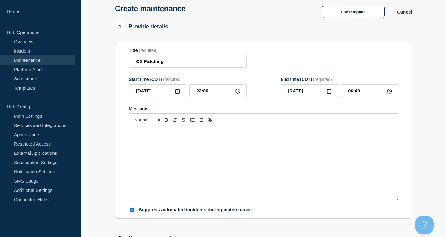
click at [316, 161] on div "Message" at bounding box center [263, 164] width 269 height 74
click at [302, 160] on div "Message" at bounding box center [263, 164] width 269 height 74
drag, startPoint x: 159, startPoint y: 61, endPoint x: 86, endPoint y: 46, distance: 74.6
click at [129, 57] on input "OS Patching" at bounding box center [188, 61] width 118 height 13
type input "Server Patching"
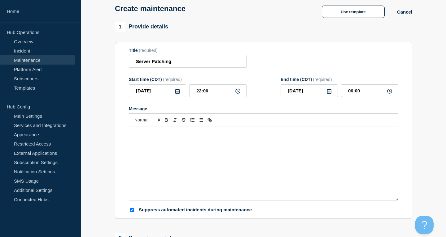
click at [93, 119] on section "1 Provide details Title (required) Server Patching Start time (CDT) (required) …" at bounding box center [263, 237] width 365 height 430
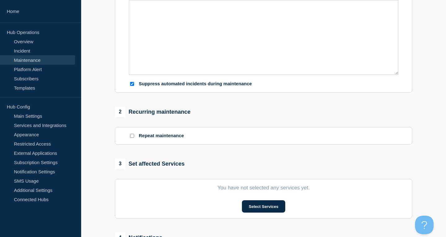
scroll to position [189, 0]
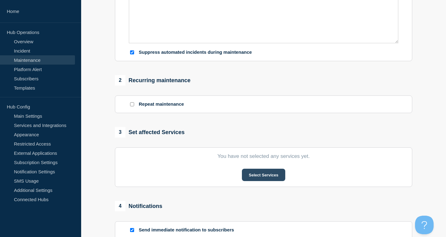
click at [266, 180] on button "Select Services" at bounding box center [263, 175] width 43 height 12
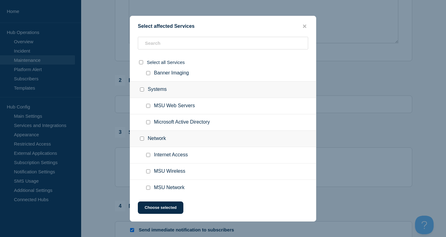
scroll to position [287, 0]
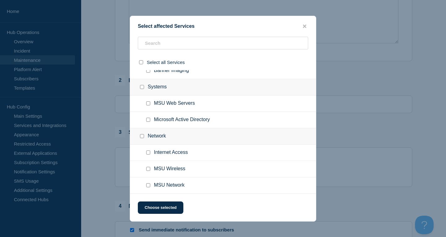
click at [149, 120] on input "Microsoft Active Directory checkbox" at bounding box center [148, 120] width 4 height 4
checkbox input "true"
click at [149, 104] on input "MSU Web Servers checkbox" at bounding box center [148, 104] width 4 height 4
checkbox input "true"
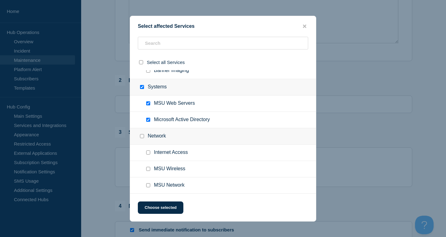
scroll to position [224, 0]
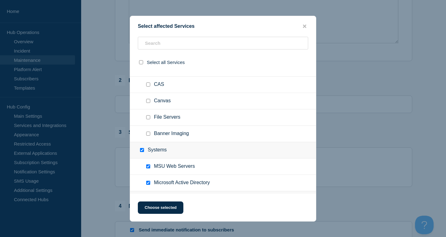
click at [148, 136] on input "Banner Imaging checkbox" at bounding box center [148, 134] width 4 height 4
checkbox input "true"
click at [149, 119] on input "File Servers checkbox" at bounding box center [148, 117] width 4 height 4
checkbox input "true"
click at [148, 102] on input "Canvas checkbox" at bounding box center [148, 101] width 4 height 4
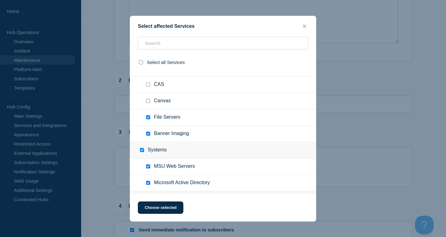
checkbox input "true"
click at [147, 86] on input "CAS checkbox" at bounding box center [148, 85] width 4 height 4
checkbox input "true"
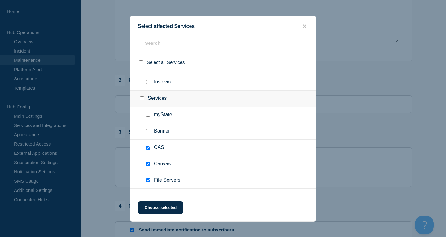
click at [147, 133] on input "Banner checkbox" at bounding box center [148, 131] width 4 height 4
checkbox input "true"
click at [148, 117] on input "myState checkbox" at bounding box center [148, 115] width 4 height 4
checkbox input "true"
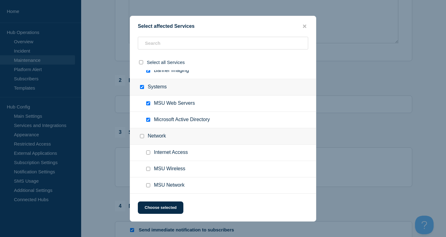
scroll to position [221, 0]
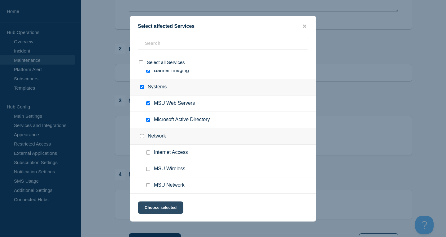
click at [172, 209] on button "Choose selected" at bounding box center [161, 208] width 46 height 12
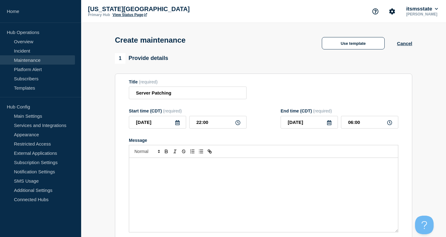
scroll to position [32, 0]
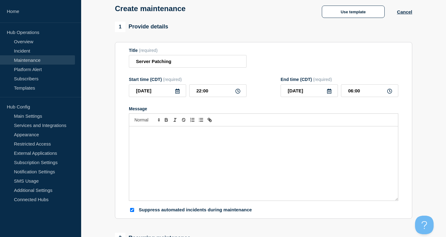
click at [272, 151] on div "Message" at bounding box center [263, 164] width 269 height 74
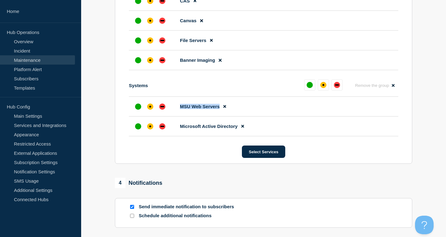
scroll to position [316, 0]
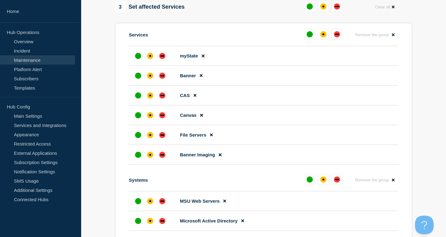
drag, startPoint x: 252, startPoint y: 131, endPoint x: 177, endPoint y: 56, distance: 106.8
click at [177, 56] on ul "Services Remove the group Remove myState Banner CAS Canvas File Servers Banner …" at bounding box center [263, 130] width 269 height 202
copy span "m"
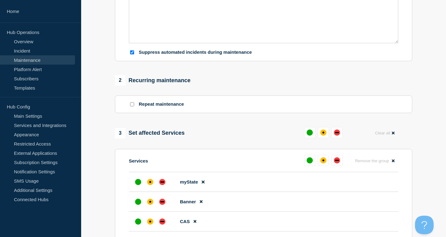
scroll to position [63, 0]
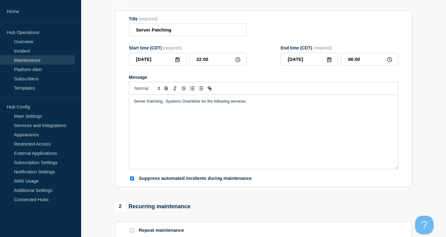
click at [265, 127] on div "Server Patching. Systems Downtime for the following services:" at bounding box center [263, 132] width 269 height 74
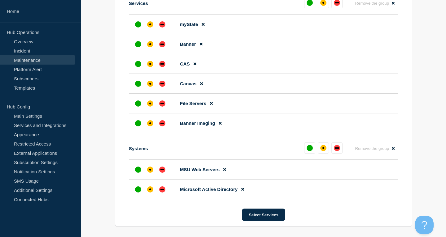
scroll to position [284, 0]
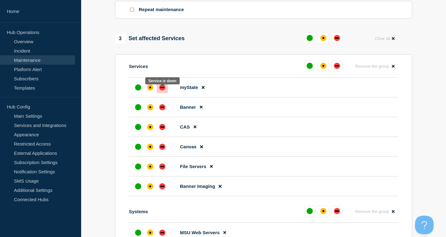
click at [163, 91] on div "down" at bounding box center [162, 88] width 6 height 6
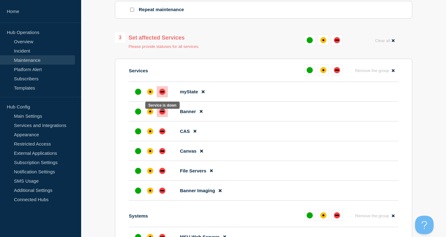
click at [163, 115] on div "down" at bounding box center [162, 112] width 6 height 6
click at [162, 135] on div "down" at bounding box center [162, 131] width 6 height 6
click at [163, 154] on div "down" at bounding box center [162, 151] width 6 height 6
drag, startPoint x: 161, startPoint y: 179, endPoint x: 166, endPoint y: 194, distance: 16.0
click at [161, 174] on div "down" at bounding box center [162, 171] width 6 height 6
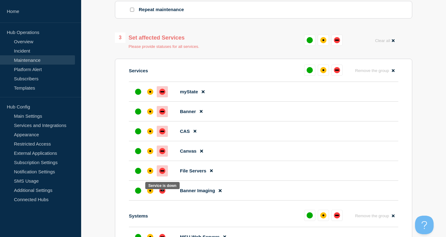
drag, startPoint x: 163, startPoint y: 199, endPoint x: 175, endPoint y: 189, distance: 15.6
click at [163, 194] on div "down" at bounding box center [162, 191] width 6 height 6
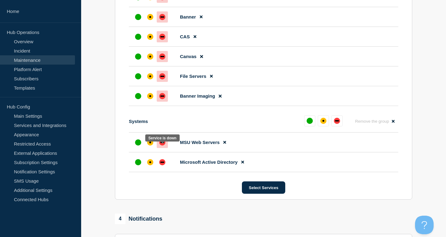
click at [161, 146] on div at bounding box center [162, 142] width 11 height 11
click at [161, 163] on div "down" at bounding box center [162, 162] width 4 height 1
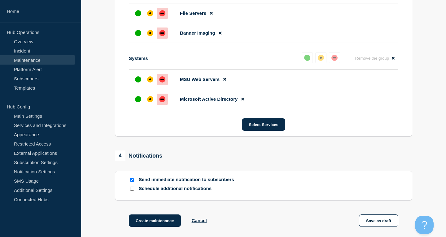
scroll to position [469, 0]
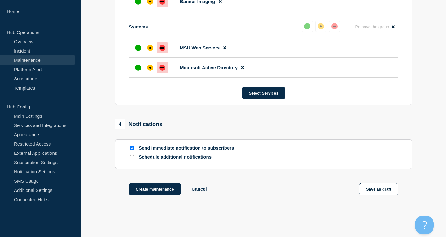
click at [133, 150] on input "Send immediate notification to subscribers" at bounding box center [132, 148] width 4 height 4
checkbox input "false"
drag, startPoint x: 168, startPoint y: 197, endPoint x: 184, endPoint y: 195, distance: 15.9
click at [167, 196] on button "Create maintenance" at bounding box center [155, 189] width 52 height 12
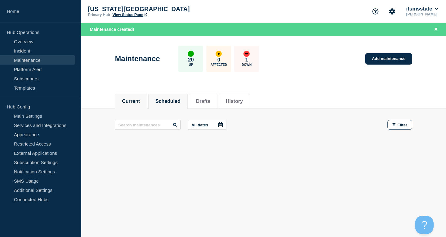
click at [180, 102] on button "Scheduled" at bounding box center [167, 102] width 25 height 6
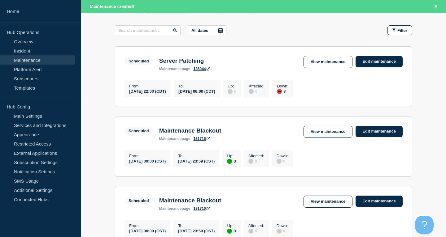
scroll to position [32, 0]
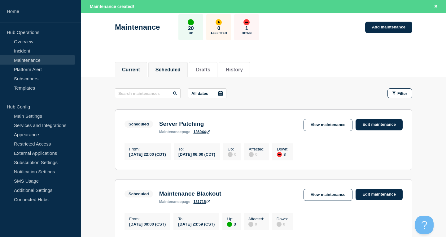
click at [131, 69] on button "Current" at bounding box center [131, 70] width 18 height 6
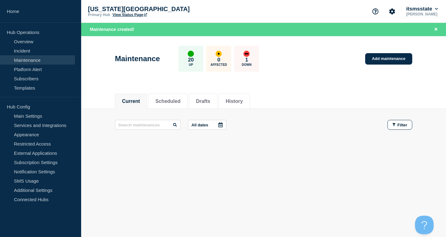
click at [383, 50] on div "Maintenance 20 Up 0 Affected 1 Down Add maintenance" at bounding box center [263, 57] width 311 height 38
click at [383, 59] on link "Add maintenance" at bounding box center [388, 58] width 47 height 11
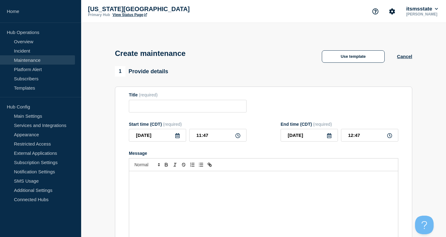
checkbox input "true"
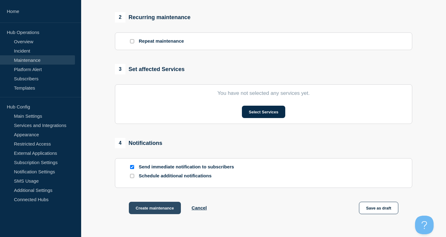
scroll to position [305, 0]
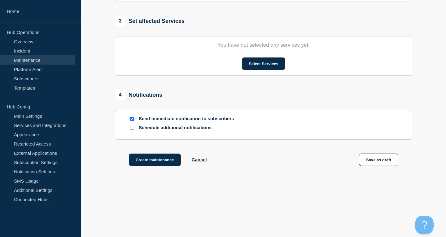
click at [132, 126] on div at bounding box center [132, 128] width 6 height 6
click at [133, 129] on input "Schedule additional notifications" at bounding box center [132, 128] width 4 height 4
checkbox input "true"
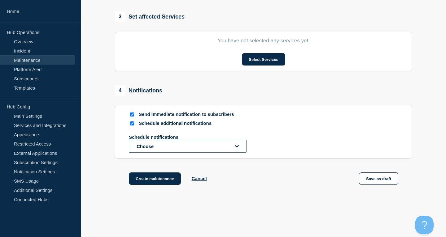
click at [209, 153] on button "Choose" at bounding box center [188, 146] width 118 height 13
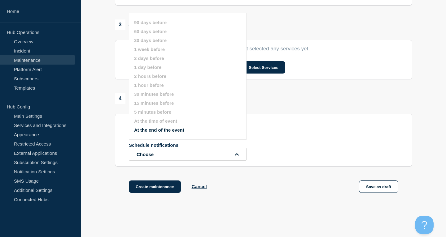
scroll to position [266, 0]
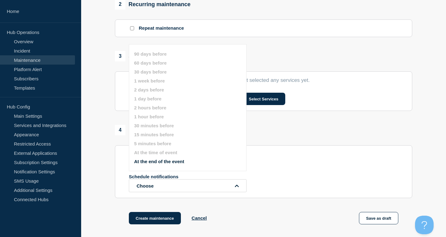
click at [285, 141] on div "4 Notifications Send immediate notification to subscribers Schedule additional …" at bounding box center [263, 161] width 297 height 73
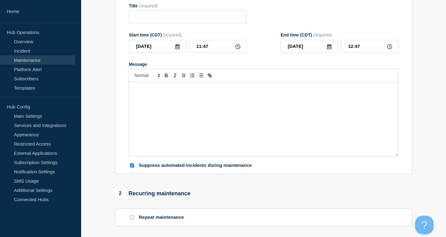
scroll to position [0, 0]
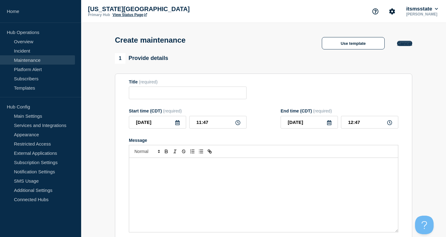
click at [403, 44] on button "Cancel" at bounding box center [404, 43] width 15 height 5
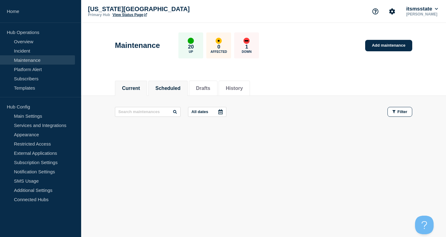
click at [167, 91] on button "Scheduled" at bounding box center [167, 89] width 25 height 6
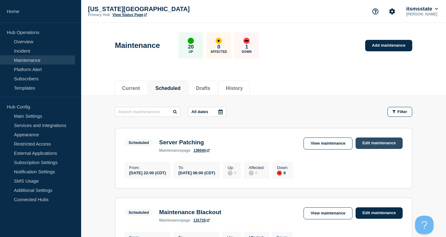
click at [380, 144] on link "Edit maintenance" at bounding box center [378, 143] width 47 height 11
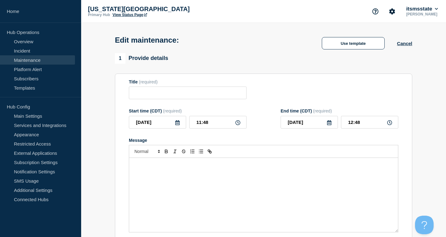
type input "Server Patching"
type input "[DATE]"
type input "22:00"
type input "[DATE]"
type input "06:00"
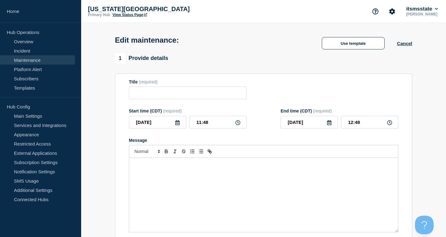
checkbox input "true"
checkbox input "false"
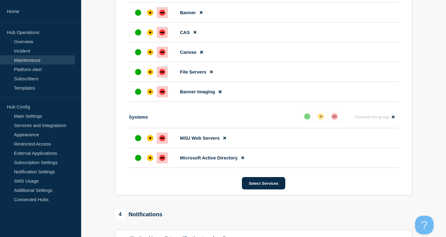
scroll to position [476, 0]
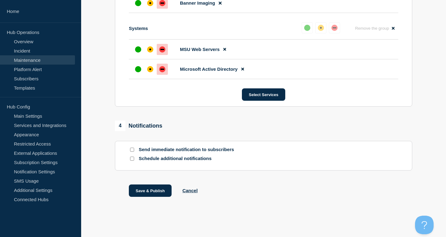
click at [132, 159] on input "Schedule additional notifications" at bounding box center [132, 159] width 4 height 4
checkbox input "true"
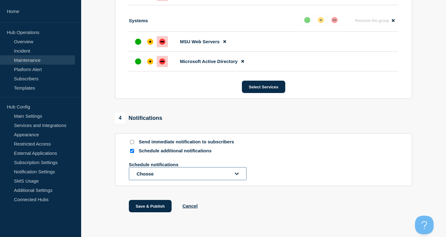
click at [192, 180] on button "Choose" at bounding box center [188, 173] width 118 height 13
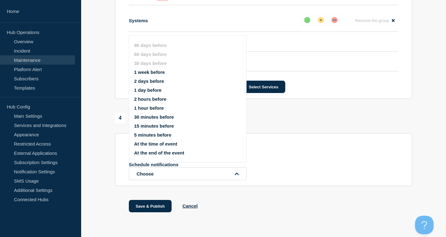
click at [153, 138] on button "5 minutes before" at bounding box center [152, 135] width 37 height 5
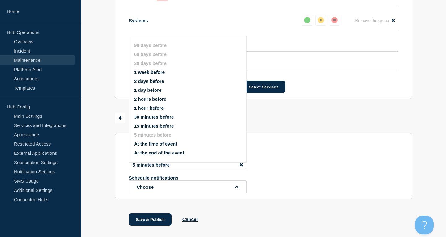
click at [160, 129] on button "15 minutes before" at bounding box center [154, 126] width 40 height 5
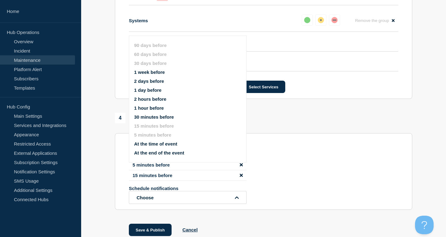
click at [164, 118] on button "30 minutes before" at bounding box center [154, 117] width 40 height 5
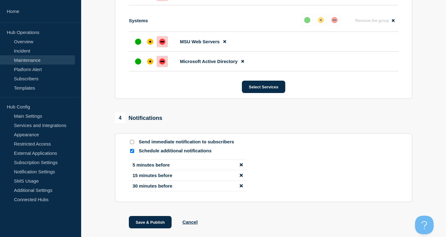
scroll to position [507, 0]
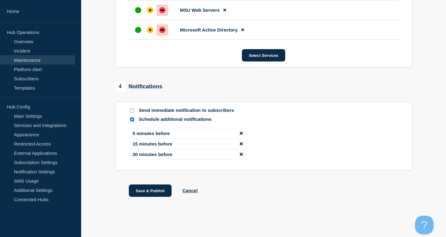
click at [241, 135] on icon "disable notification 5 minutes before" at bounding box center [241, 133] width 3 height 3
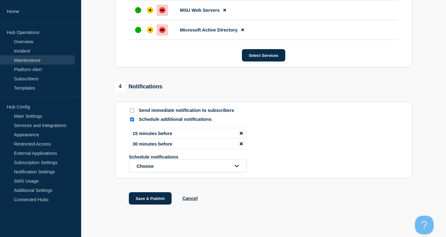
click at [241, 135] on icon "disable notification 15 minutes before" at bounding box center [241, 133] width 3 height 3
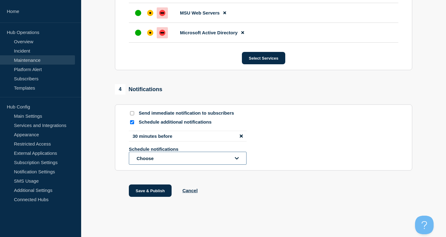
click at [223, 165] on button "Choose" at bounding box center [188, 158] width 118 height 13
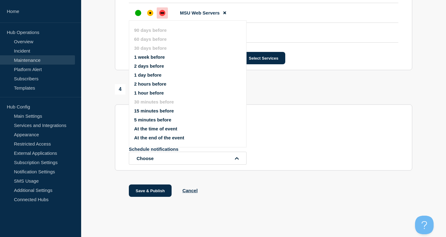
click at [173, 85] on li "2 hours before" at bounding box center [193, 83] width 118 height 5
click at [143, 85] on button "2 hours before" at bounding box center [150, 83] width 32 height 5
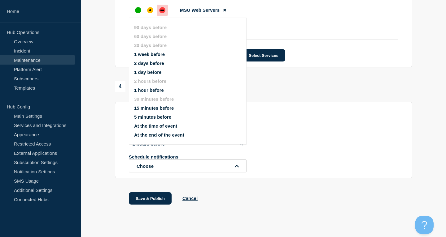
click at [150, 55] on button "1 week before" at bounding box center [149, 54] width 31 height 5
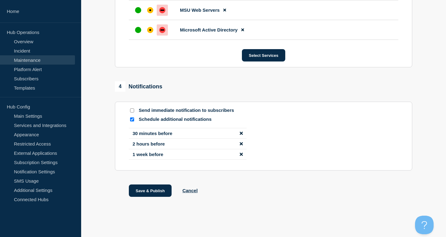
click at [42, 58] on link "Maintenance" at bounding box center [37, 59] width 75 height 9
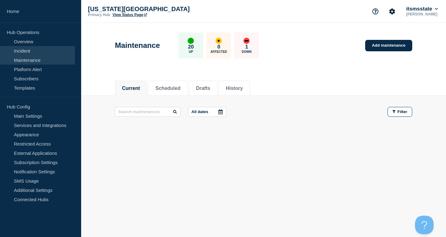
click at [32, 51] on link "Incident" at bounding box center [37, 50] width 75 height 9
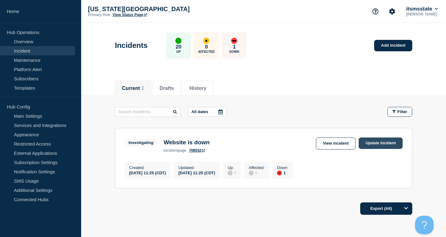
click at [370, 146] on link "Update incident" at bounding box center [380, 143] width 44 height 11
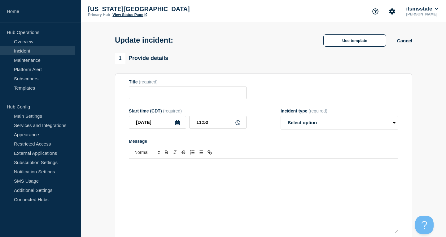
type input "Website is down"
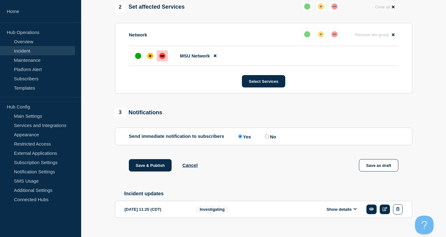
scroll to position [268, 0]
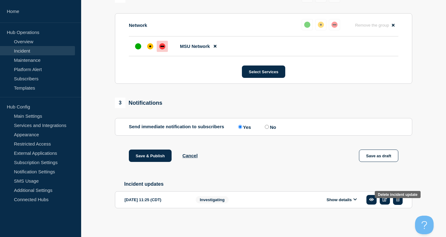
click at [400, 201] on button "button" at bounding box center [398, 200] width 10 height 10
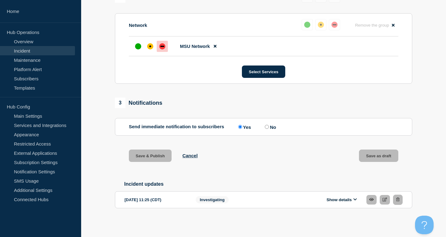
scroll to position [281, 0]
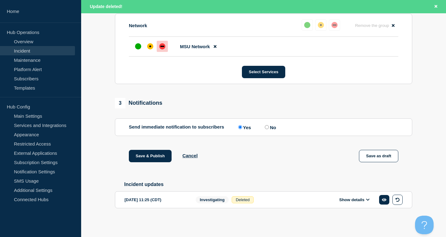
click at [190, 172] on div "Save & Publish Cancel Save as draft" at bounding box center [263, 164] width 297 height 28
click at [159, 156] on button "Save & Publish" at bounding box center [150, 156] width 43 height 12
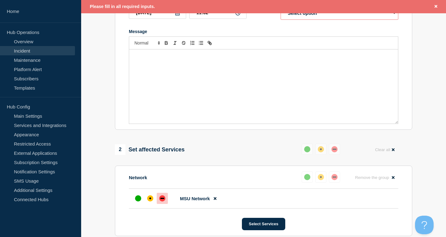
scroll to position [0, 0]
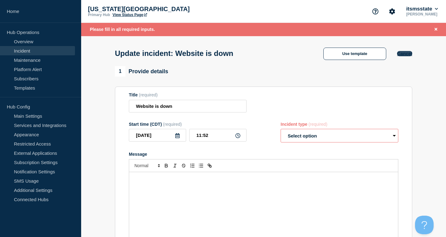
click at [405, 53] on button "Cancel" at bounding box center [404, 53] width 15 height 5
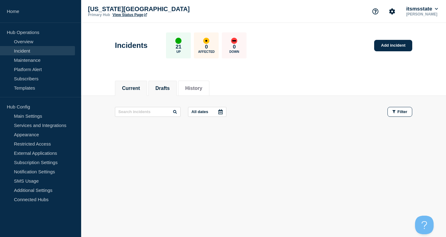
click at [167, 86] on button "Drafts" at bounding box center [162, 89] width 14 height 6
click at [202, 89] on button "History" at bounding box center [193, 89] width 17 height 6
click at [43, 58] on link "Maintenance" at bounding box center [37, 59] width 75 height 9
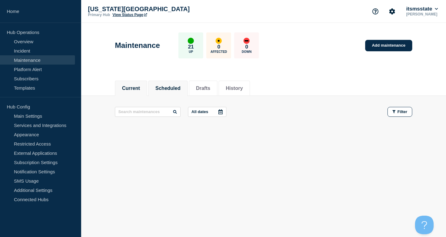
click at [169, 92] on li "Scheduled" at bounding box center [167, 88] width 39 height 15
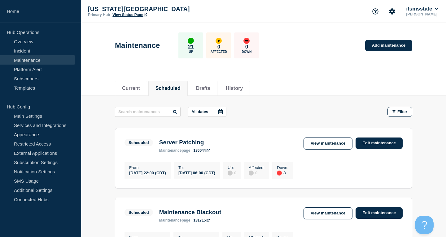
scroll to position [63, 0]
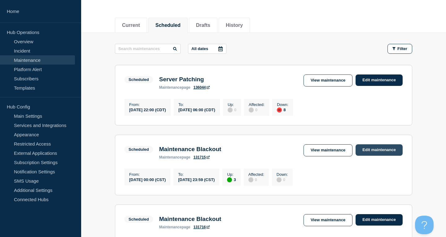
click at [384, 151] on link "Edit maintenance" at bounding box center [378, 150] width 47 height 11
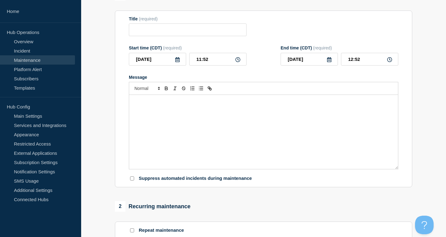
type input "Maintenance Blackout"
type input "[DATE]"
type input "00:00"
type input "[DATE]"
type input "23:59"
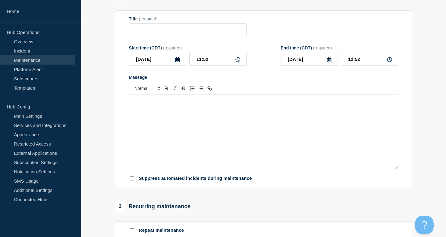
checkbox input "false"
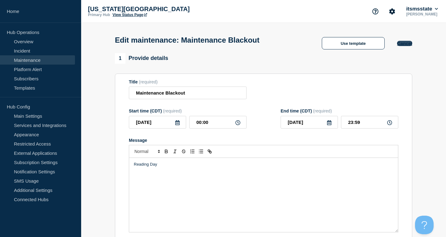
click at [407, 45] on button "Cancel" at bounding box center [404, 43] width 15 height 5
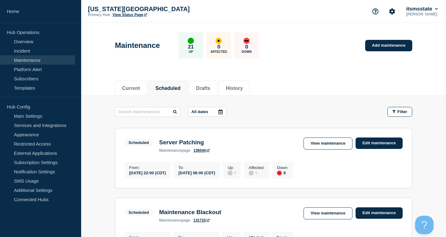
click at [103, 143] on main "All dates Filter Scheduled 8 Down Server Patching From [DATE] 22:00 (CDT) To [D…" at bounding box center [263, 217] width 365 height 242
click at [43, 116] on link "Main Settings" at bounding box center [37, 115] width 75 height 9
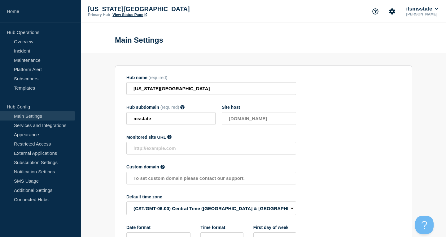
scroll to position [54, 0]
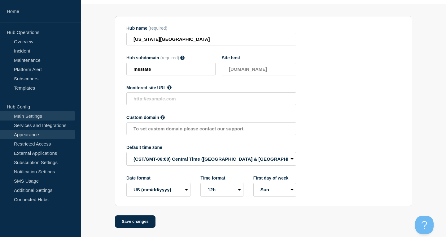
click at [46, 132] on link "Appearance" at bounding box center [37, 134] width 75 height 9
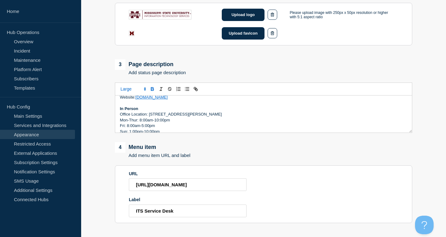
scroll to position [284, 0]
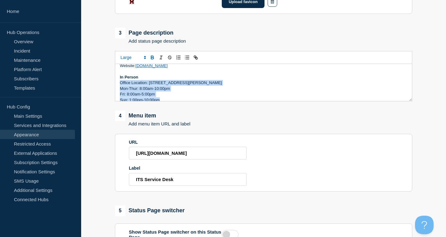
drag, startPoint x: 172, startPoint y: 98, endPoint x: 114, endPoint y: 78, distance: 61.4
click at [115, 78] on div "MSU System Status This is the System Status website for [US_STATE][GEOGRAPHIC_D…" at bounding box center [263, 82] width 297 height 37
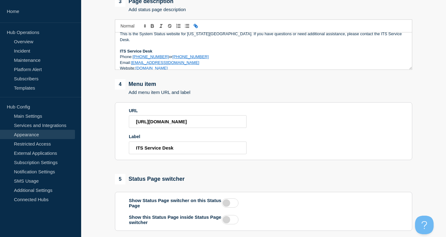
scroll to position [369, 0]
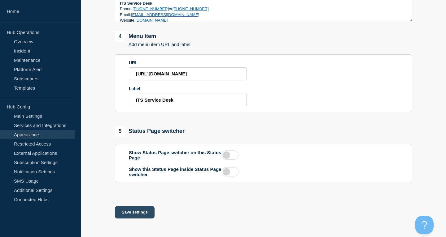
click at [131, 212] on button "Save settings" at bounding box center [135, 212] width 40 height 12
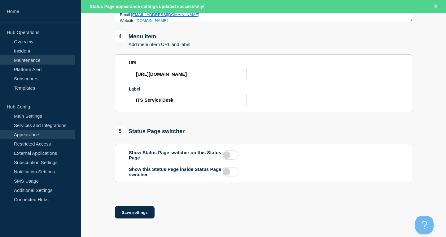
click at [36, 61] on link "Maintenance" at bounding box center [37, 59] width 75 height 9
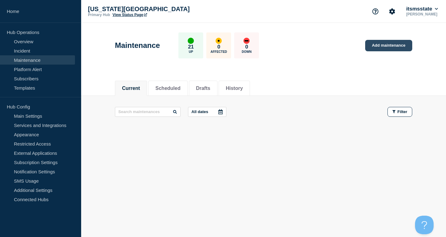
click at [386, 45] on link "Add maintenance" at bounding box center [388, 45] width 47 height 11
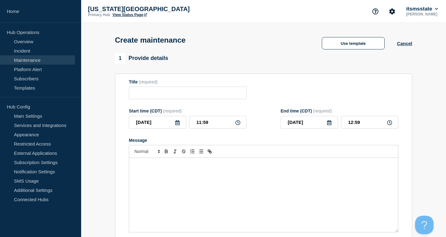
checkbox input "true"
click at [178, 125] on icon at bounding box center [177, 122] width 5 height 5
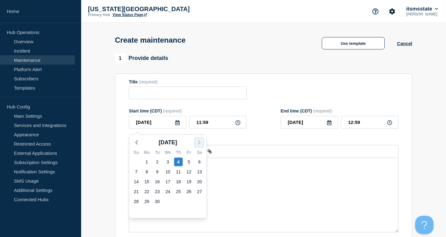
click at [200, 142] on icon "button" at bounding box center [198, 142] width 7 height 7
click at [200, 142] on polyline "button" at bounding box center [199, 143] width 2 height 4
click at [145, 164] on div "1" at bounding box center [146, 162] width 9 height 9
type input "[DATE]"
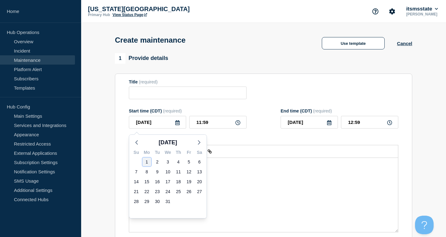
type input "[DATE]"
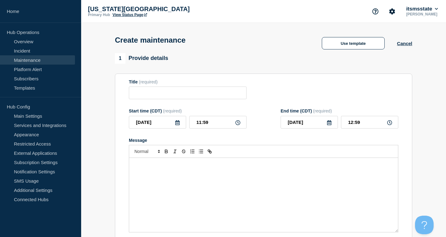
click at [177, 125] on icon at bounding box center [177, 122] width 4 height 5
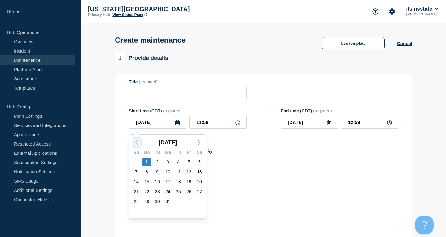
click at [136, 142] on icon "button" at bounding box center [136, 142] width 7 height 7
click at [177, 189] on div "25" at bounding box center [178, 192] width 9 height 9
type input "[DATE]"
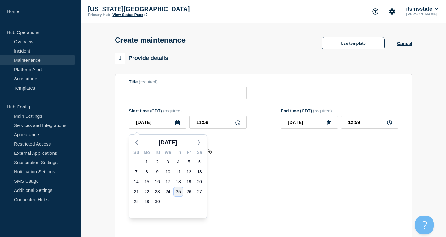
type input "[DATE]"
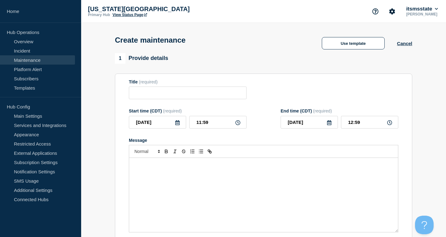
click at [177, 125] on icon at bounding box center [177, 122] width 4 height 5
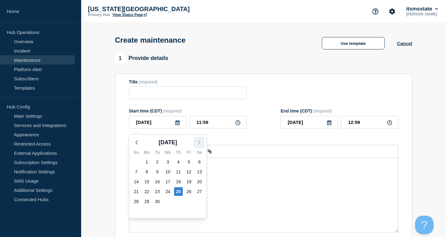
click at [198, 144] on icon "button" at bounding box center [198, 142] width 7 height 7
click at [148, 161] on div "1" at bounding box center [146, 162] width 9 height 9
type input "[DATE]"
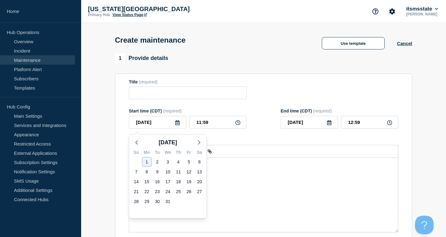
type input "[DATE]"
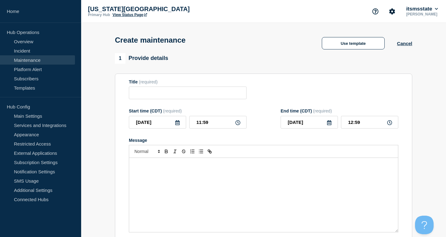
click at [257, 143] on div "Message" at bounding box center [263, 140] width 269 height 5
